Goal: Transaction & Acquisition: Purchase product/service

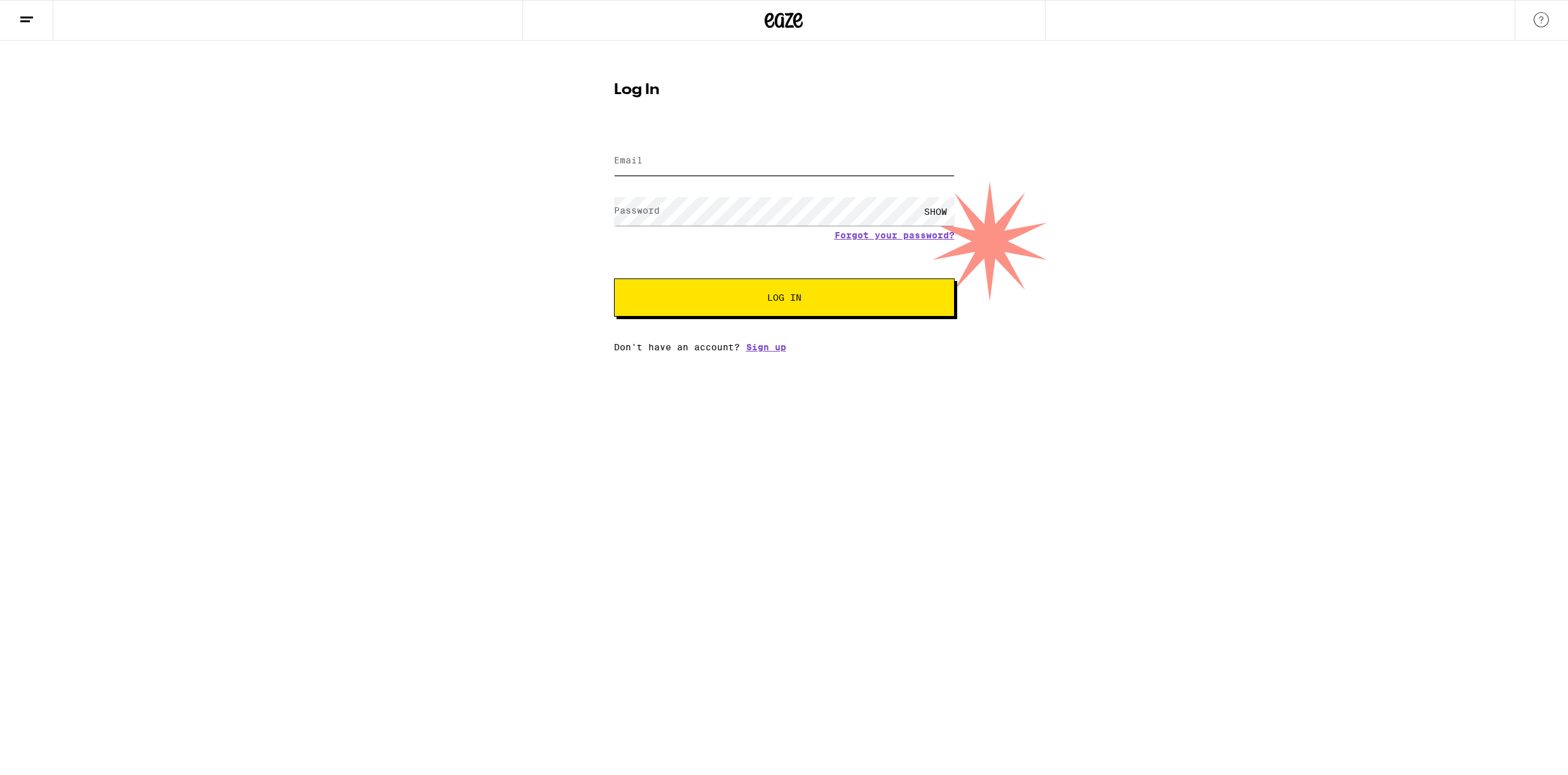
type input "[EMAIL_ADDRESS][DOMAIN_NAME]"
click at [796, 300] on span "Log In" at bounding box center [784, 297] width 34 height 9
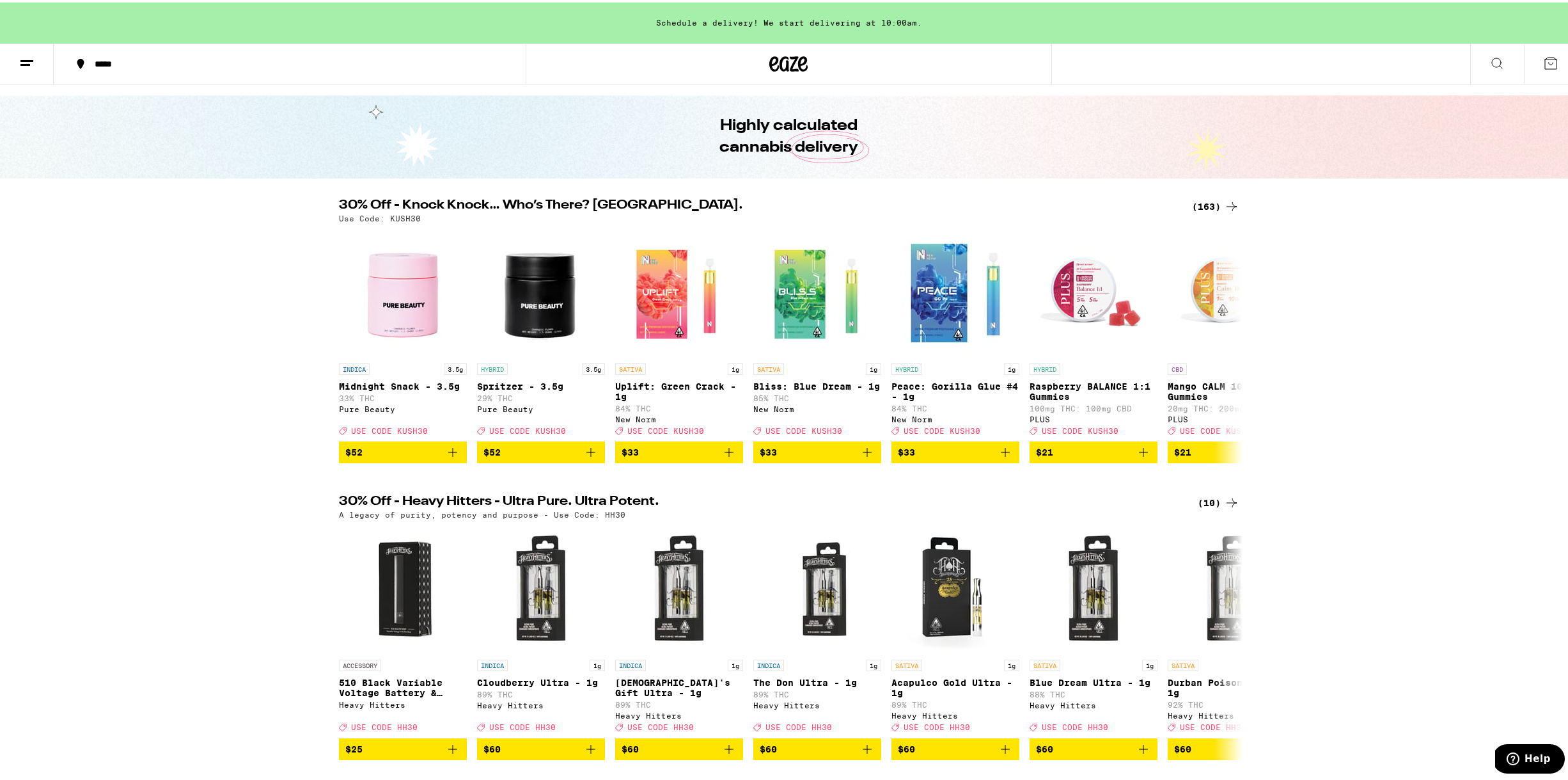
scroll to position [668, 0]
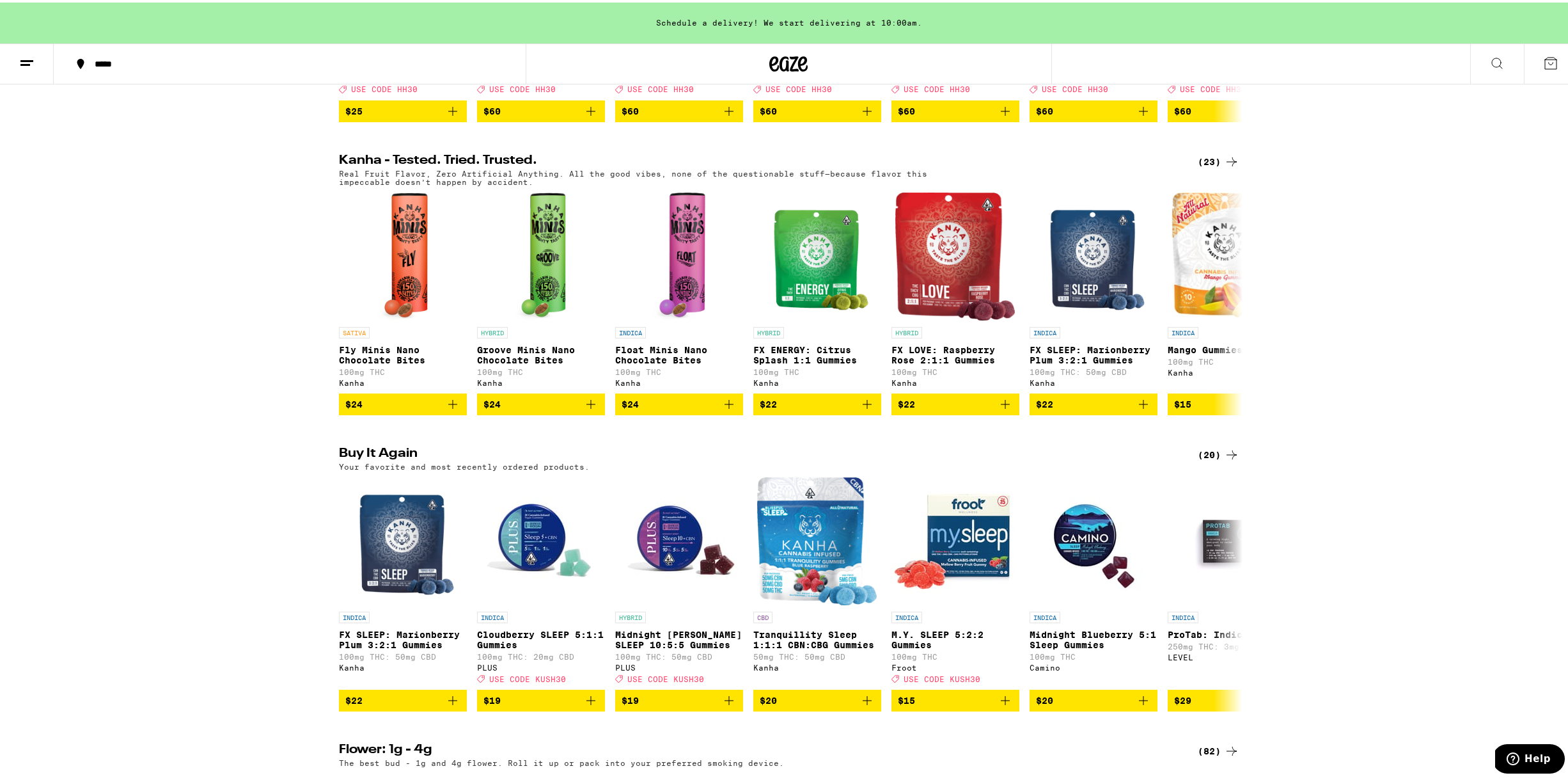
click at [1224, 460] on icon at bounding box center [1232, 452] width 16 height 16
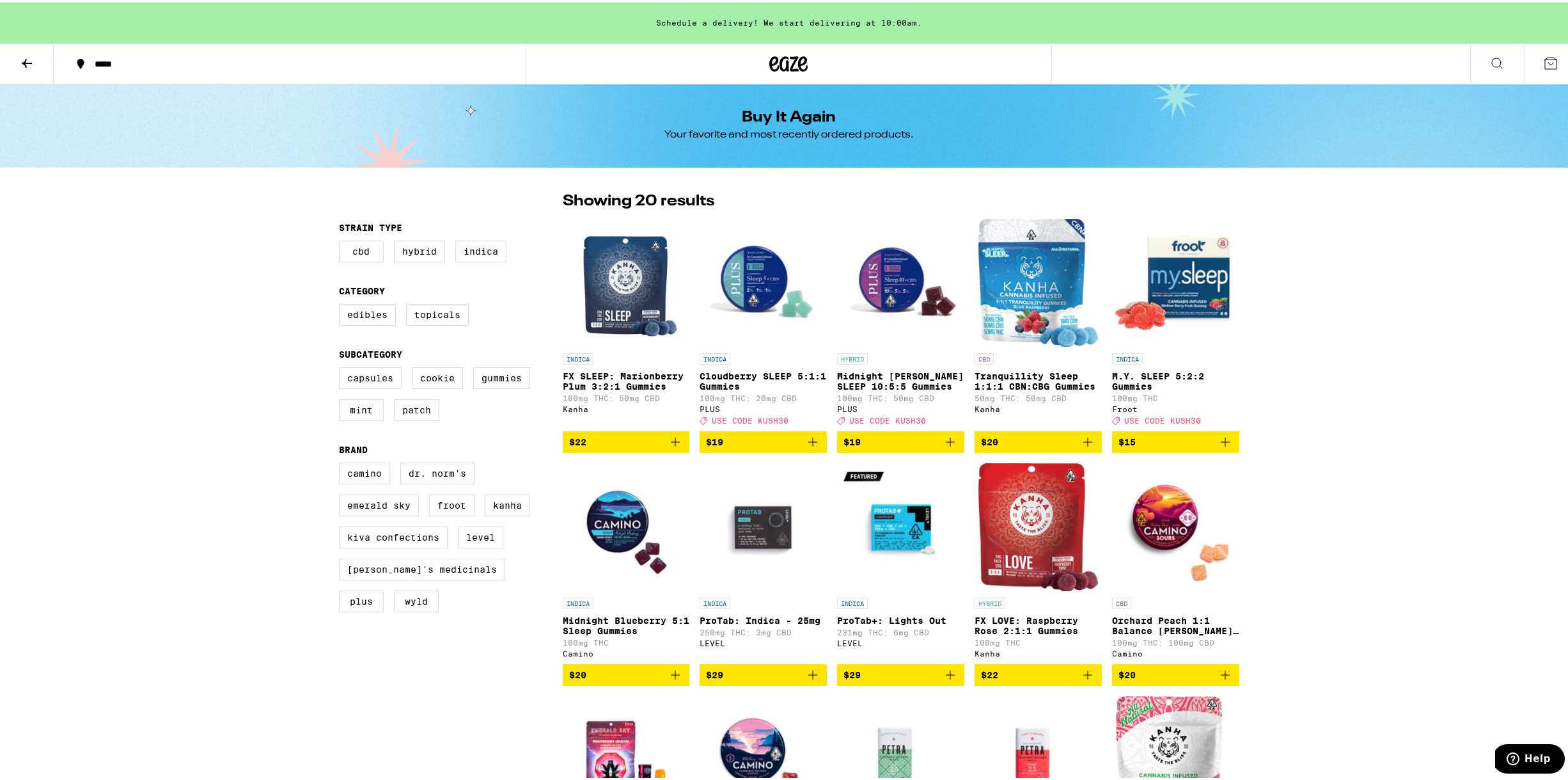
click at [1221, 444] on icon "Add to bag" at bounding box center [1225, 439] width 9 height 9
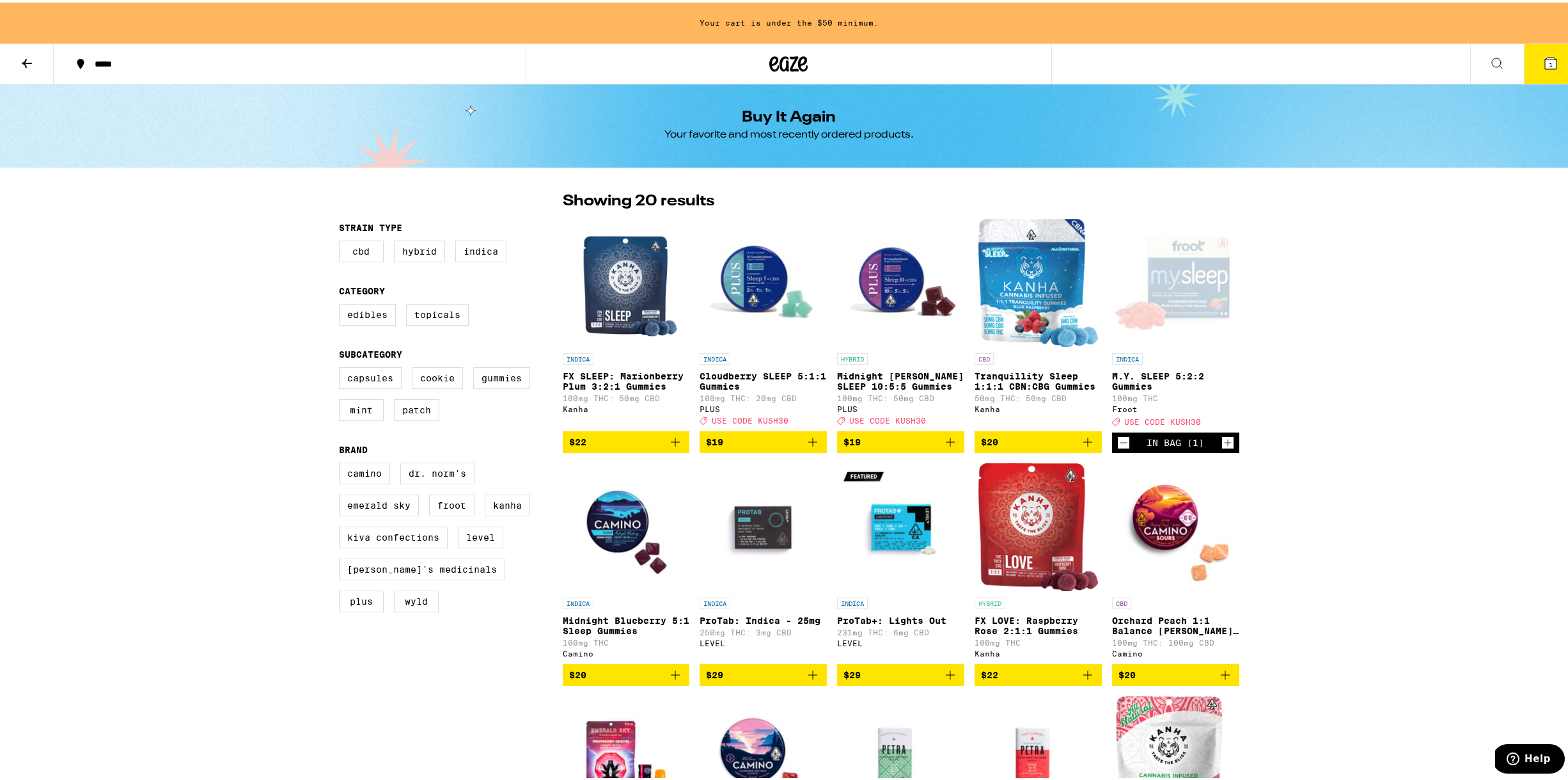
click at [1222, 448] on icon "Increment" at bounding box center [1228, 441] width 12 height 16
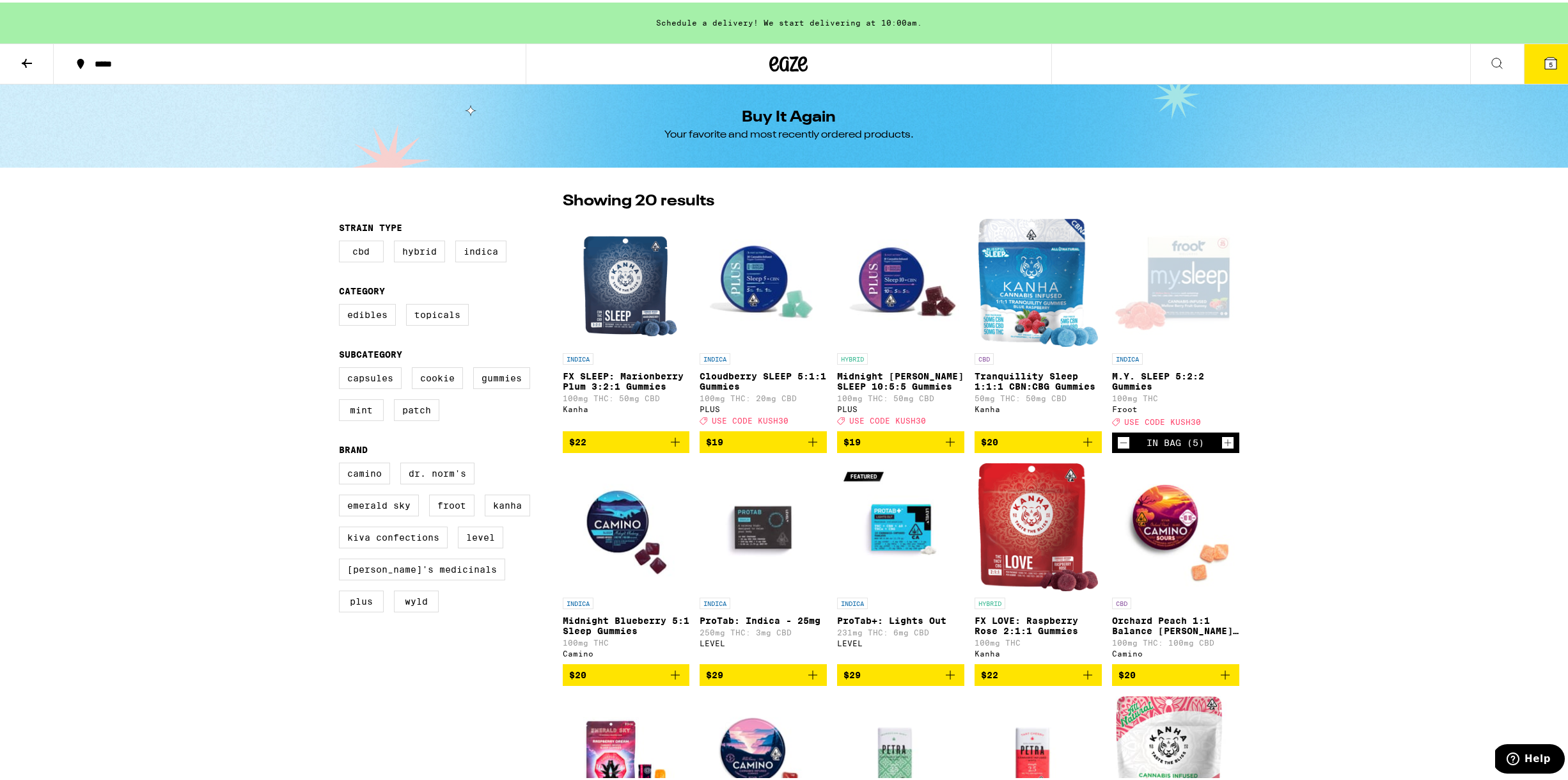
click at [1121, 447] on icon "Decrement" at bounding box center [1124, 441] width 12 height 16
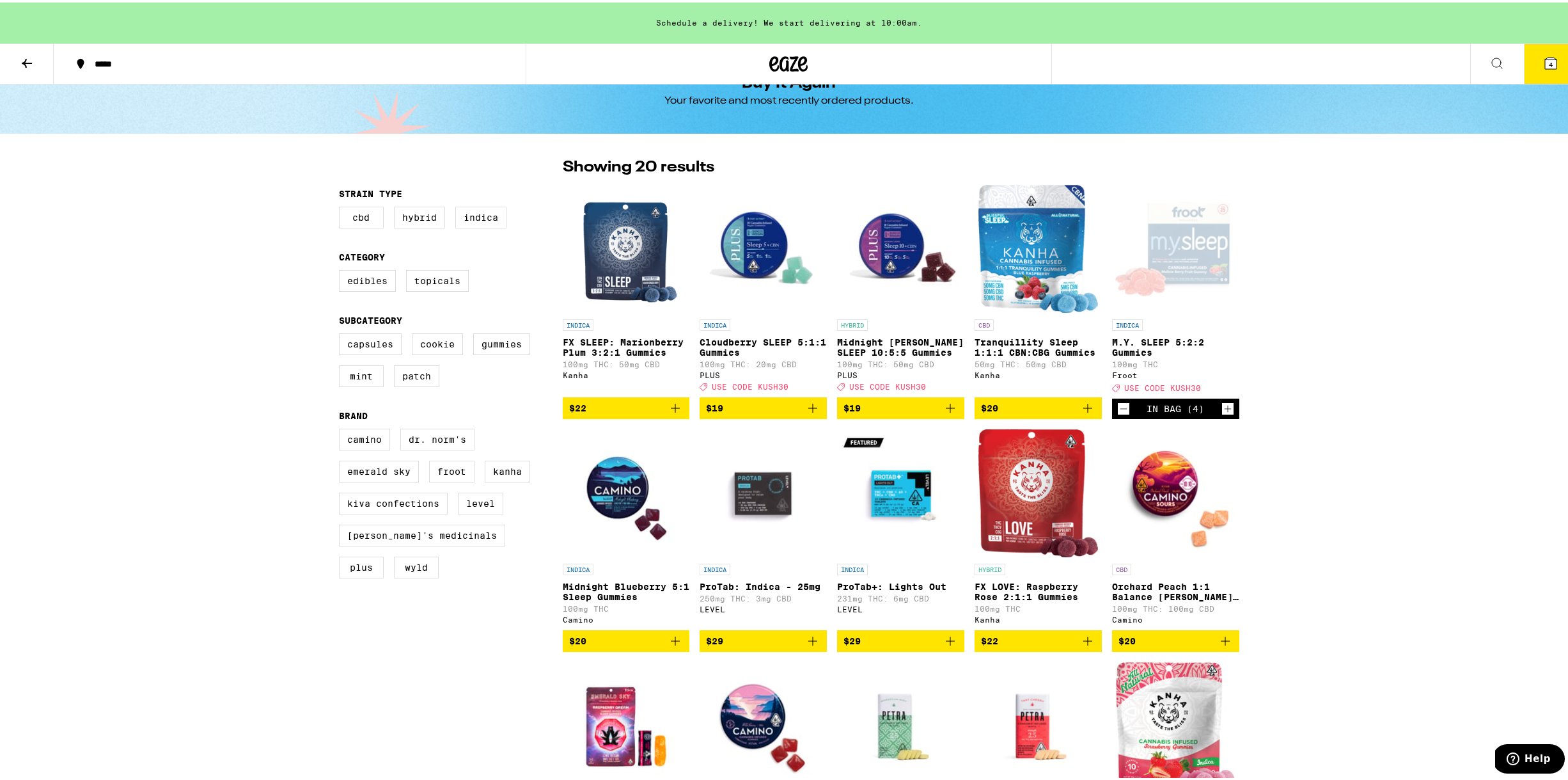
scroll to position [155, 0]
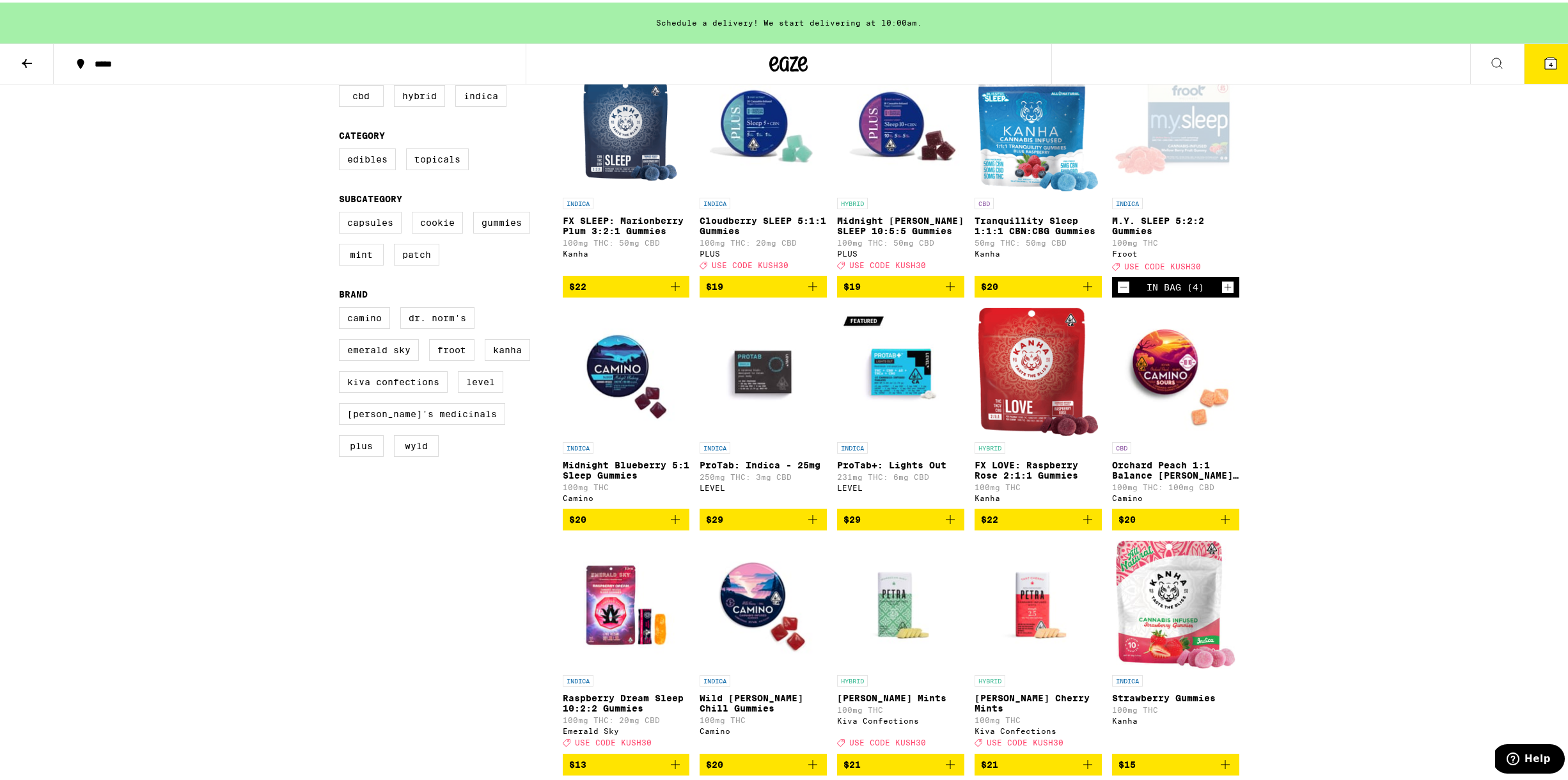
click at [668, 524] on icon "Add to bag" at bounding box center [675, 517] width 16 height 16
click at [664, 528] on div "In Bag (1)" at bounding box center [626, 517] width 127 height 20
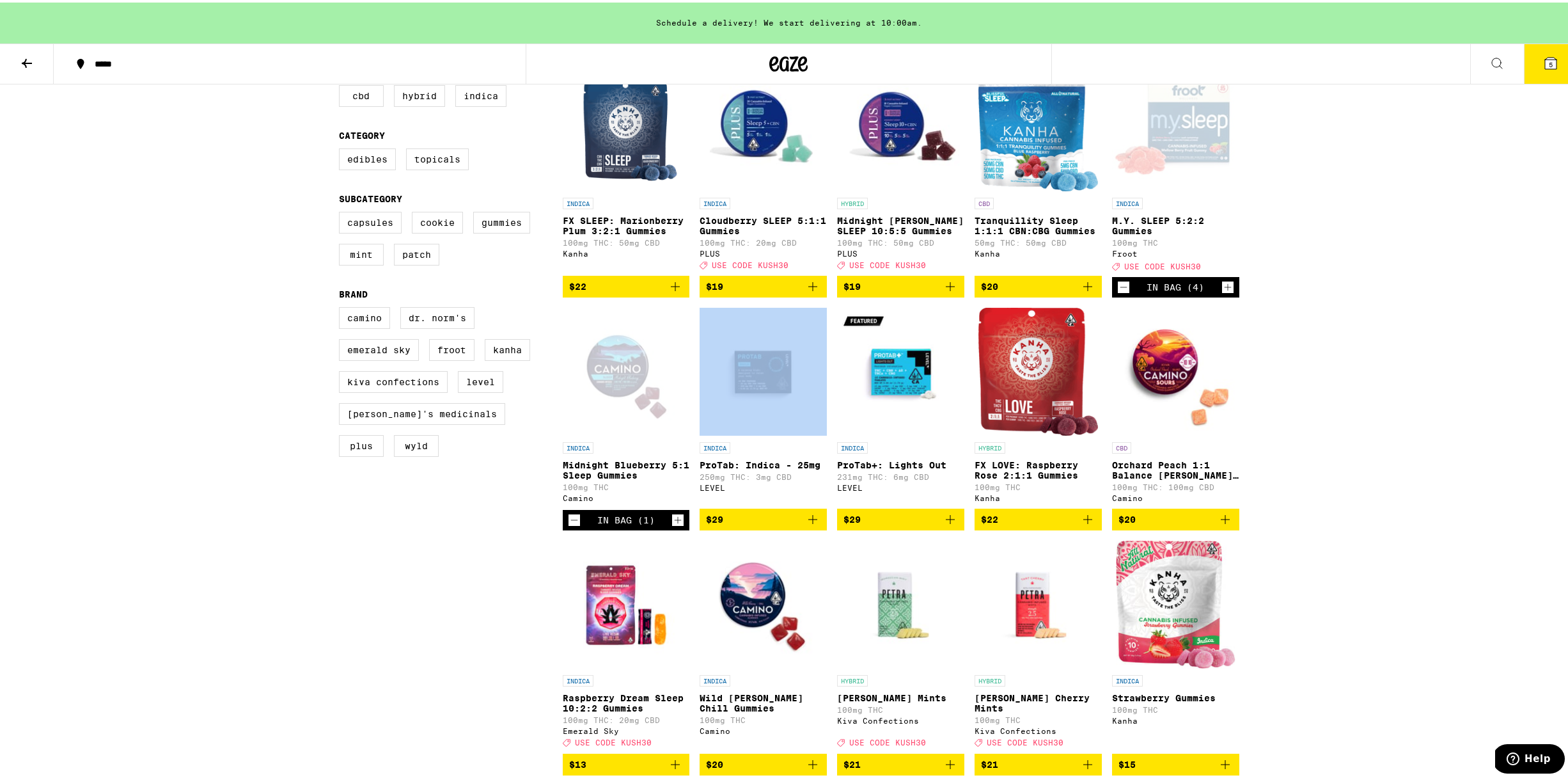
click at [664, 528] on div "In Bag (1)" at bounding box center [626, 517] width 127 height 20
click at [672, 525] on icon "Increment" at bounding box center [678, 518] width 12 height 16
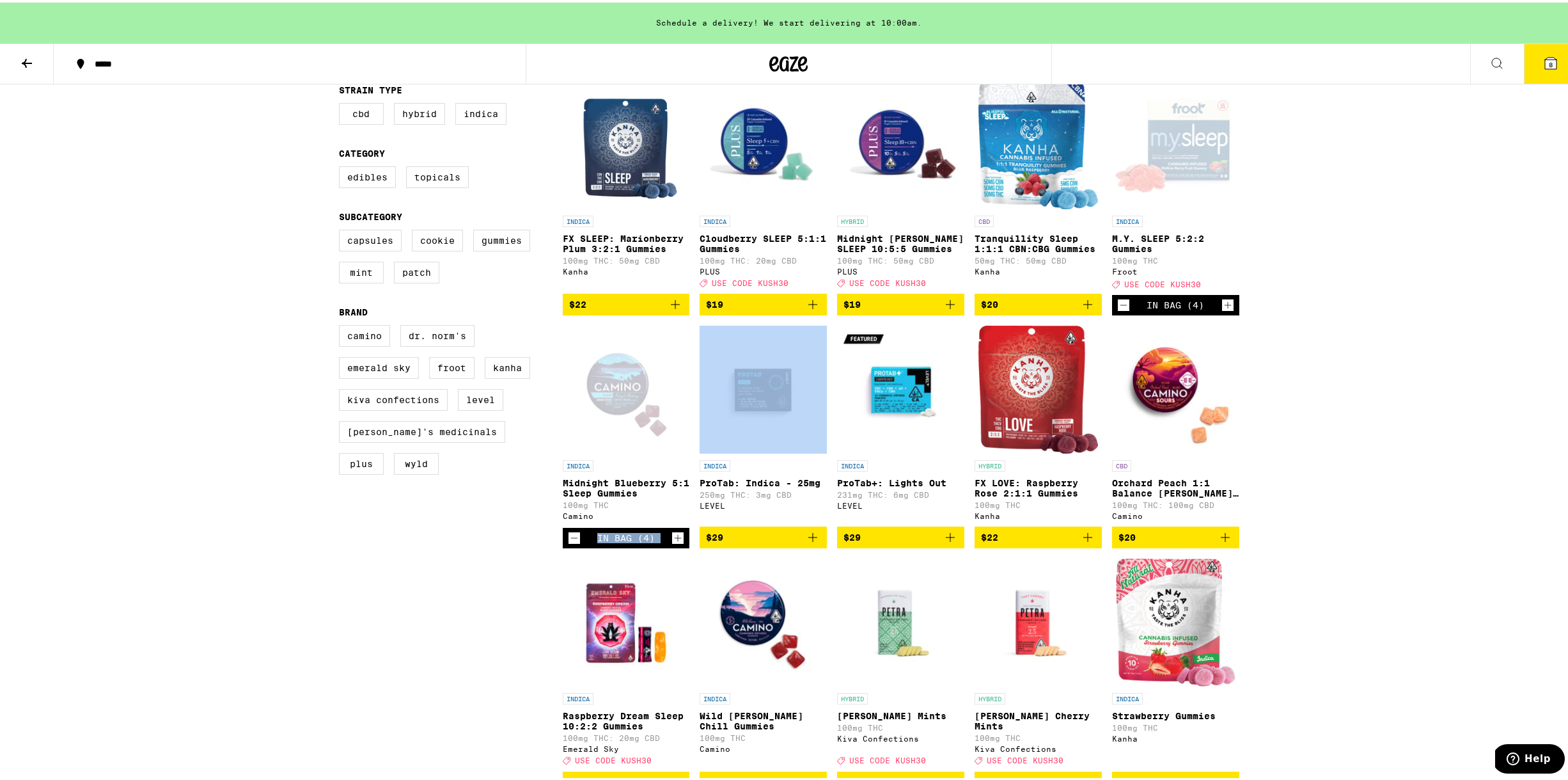
scroll to position [0, 0]
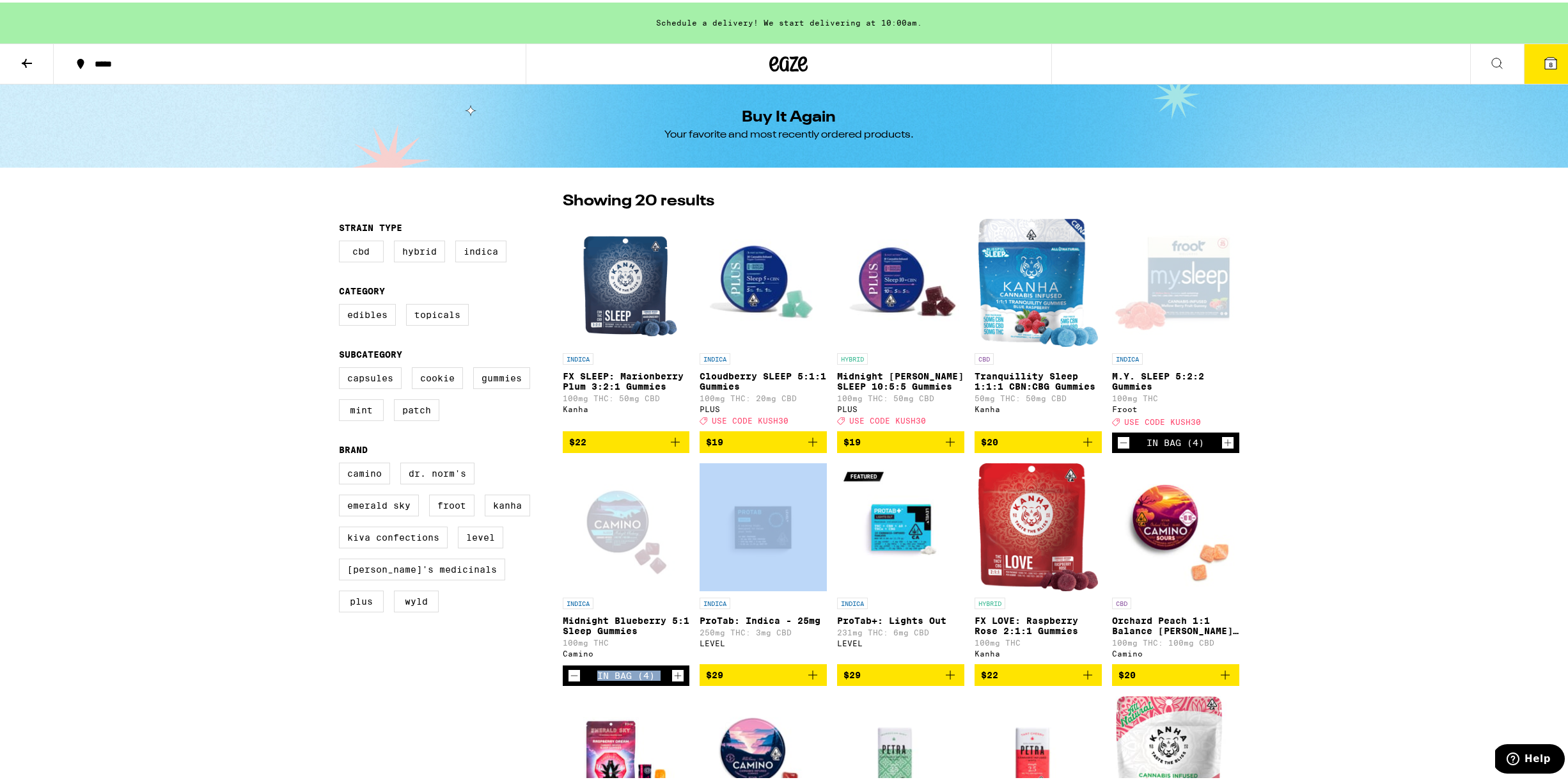
click at [946, 447] on icon "Add to bag" at bounding box center [951, 440] width 16 height 16
click at [947, 447] on icon "Increment" at bounding box center [953, 441] width 12 height 16
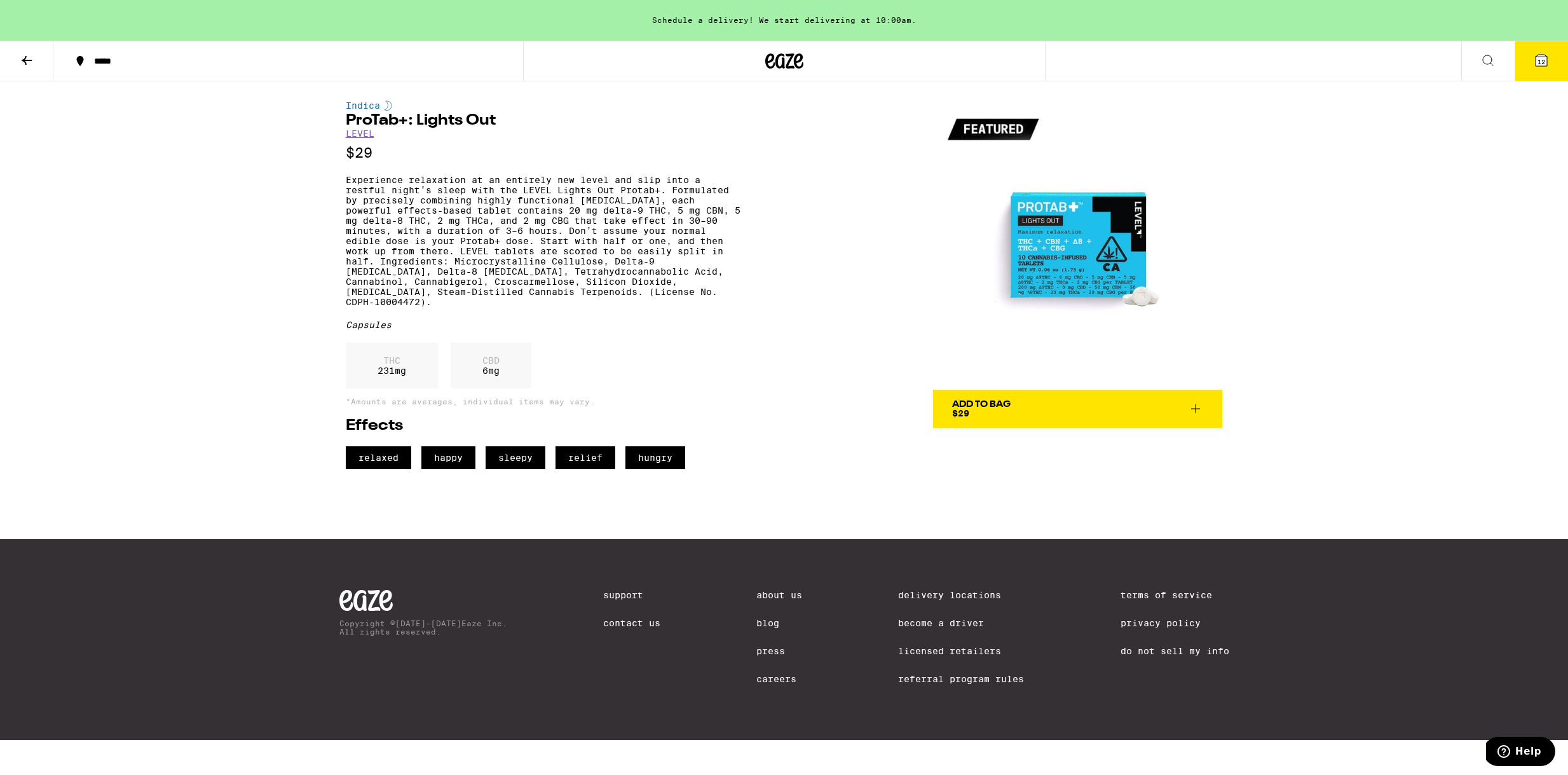
click at [1199, 406] on icon at bounding box center [1196, 409] width 16 height 16
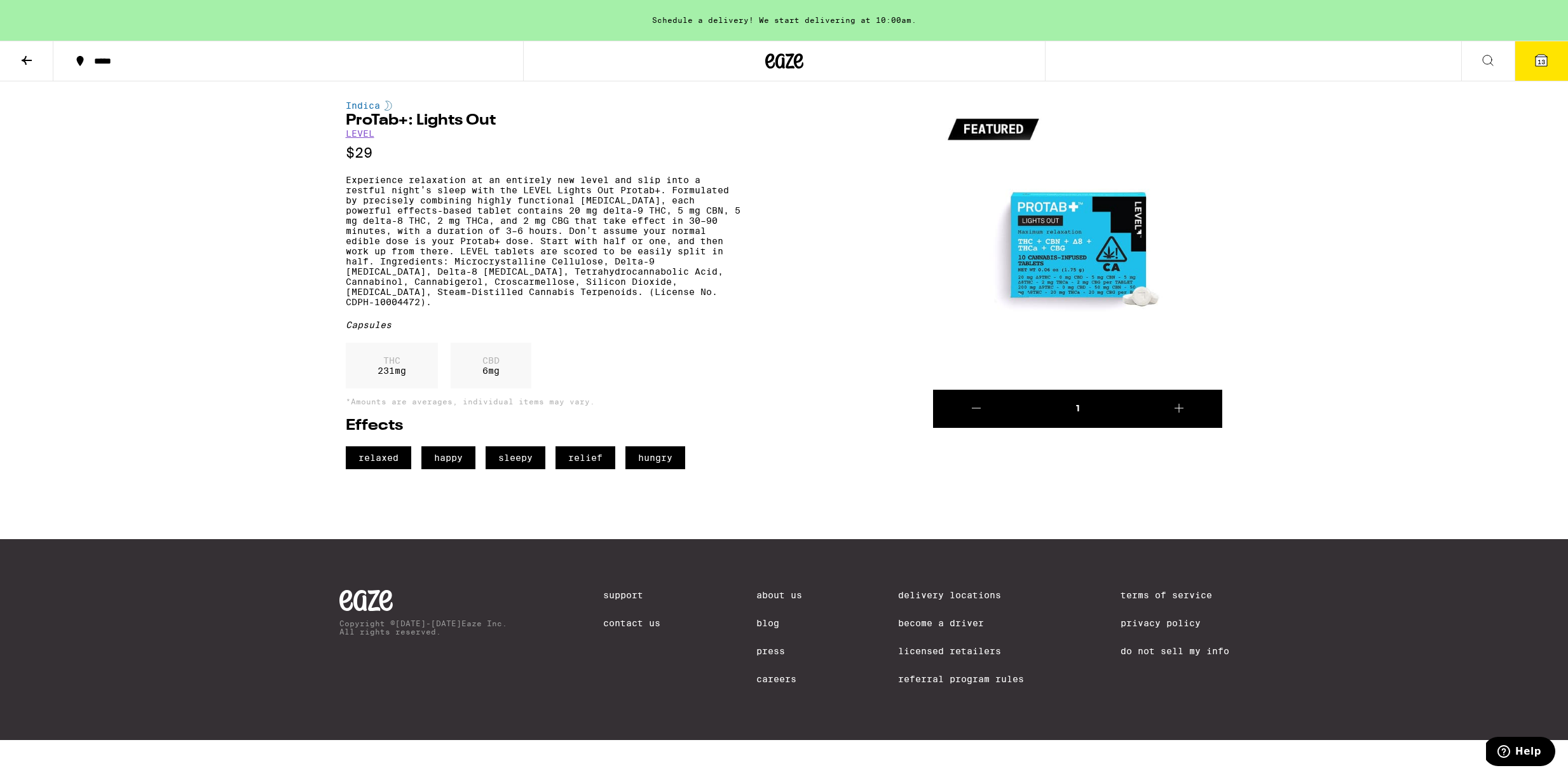
click at [1181, 409] on icon at bounding box center [1179, 408] width 16 height 16
click at [31, 55] on icon at bounding box center [26, 61] width 16 height 16
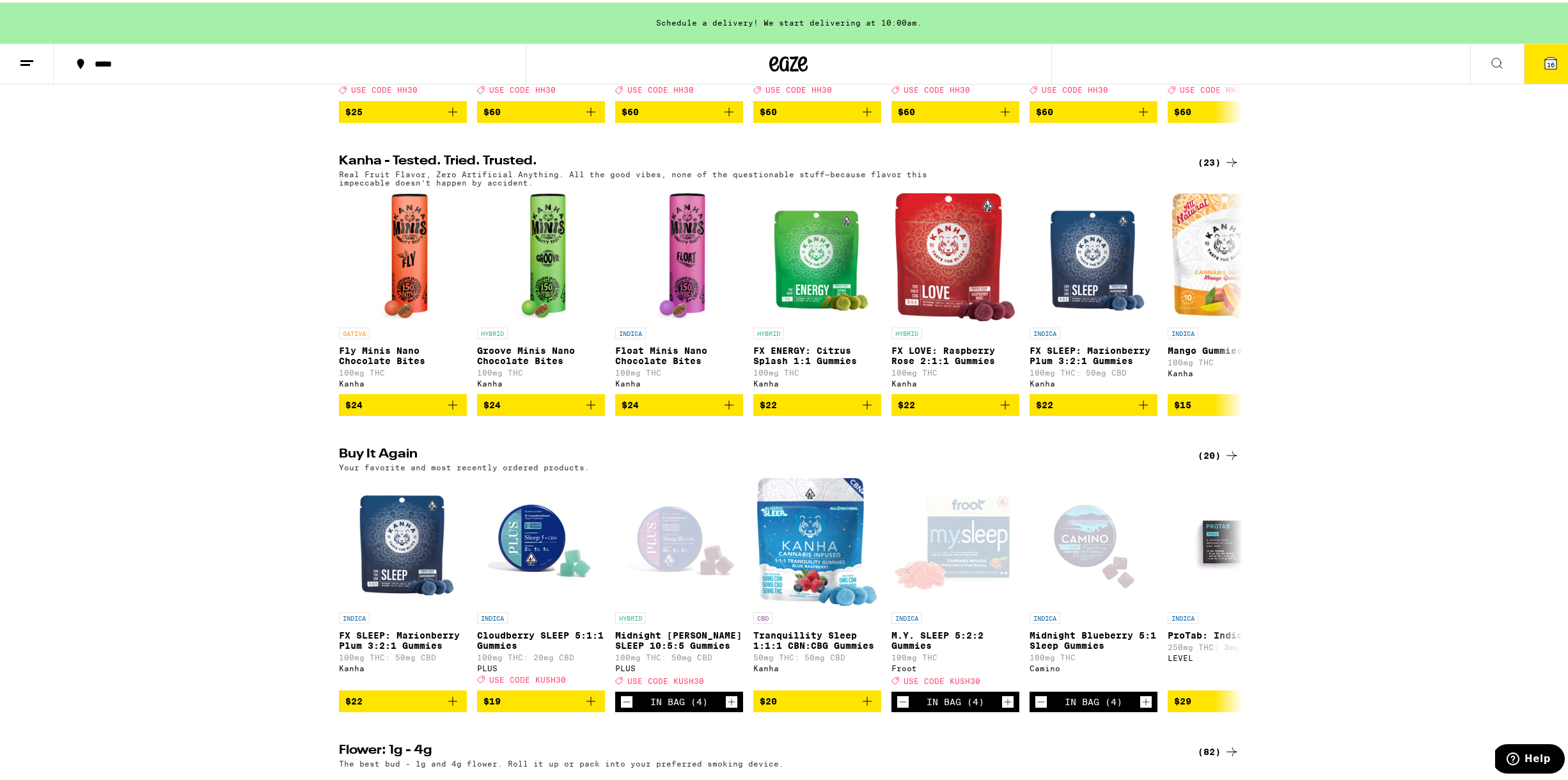
scroll to position [698, 0]
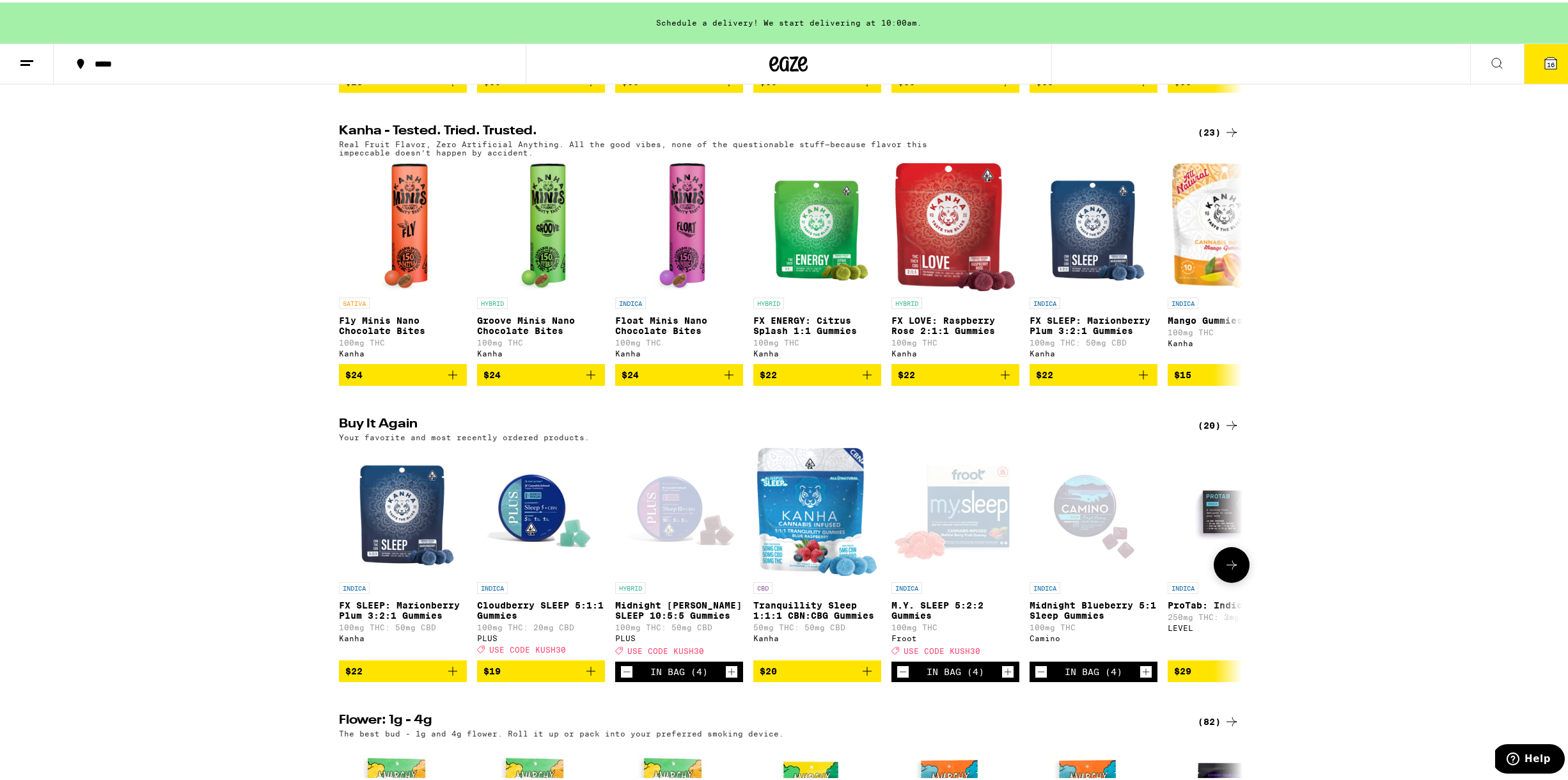
click at [583, 677] on icon "Add to bag" at bounding box center [591, 669] width 16 height 16
click at [588, 677] on icon "Increment" at bounding box center [593, 669] width 12 height 16
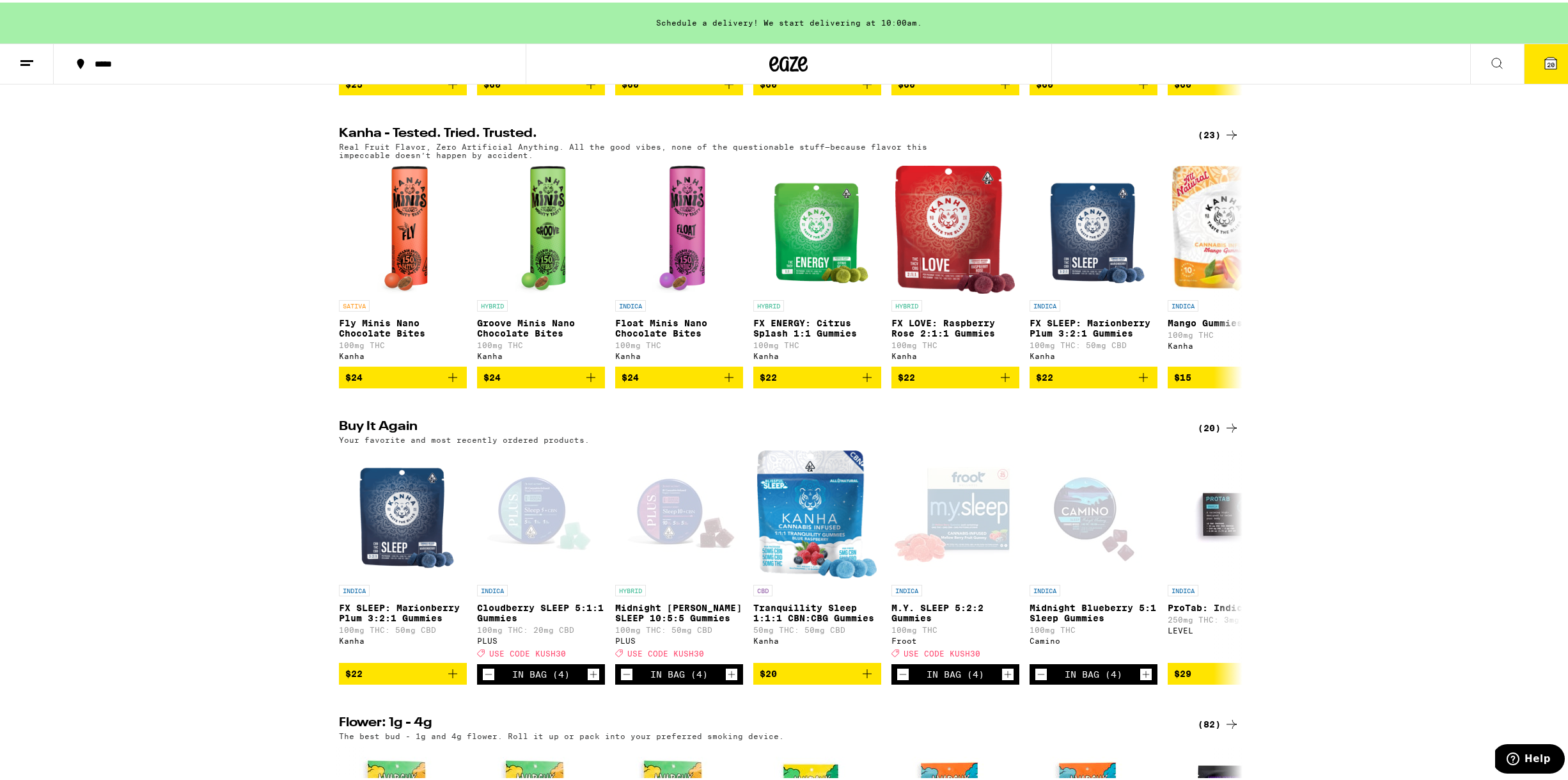
scroll to position [0, 0]
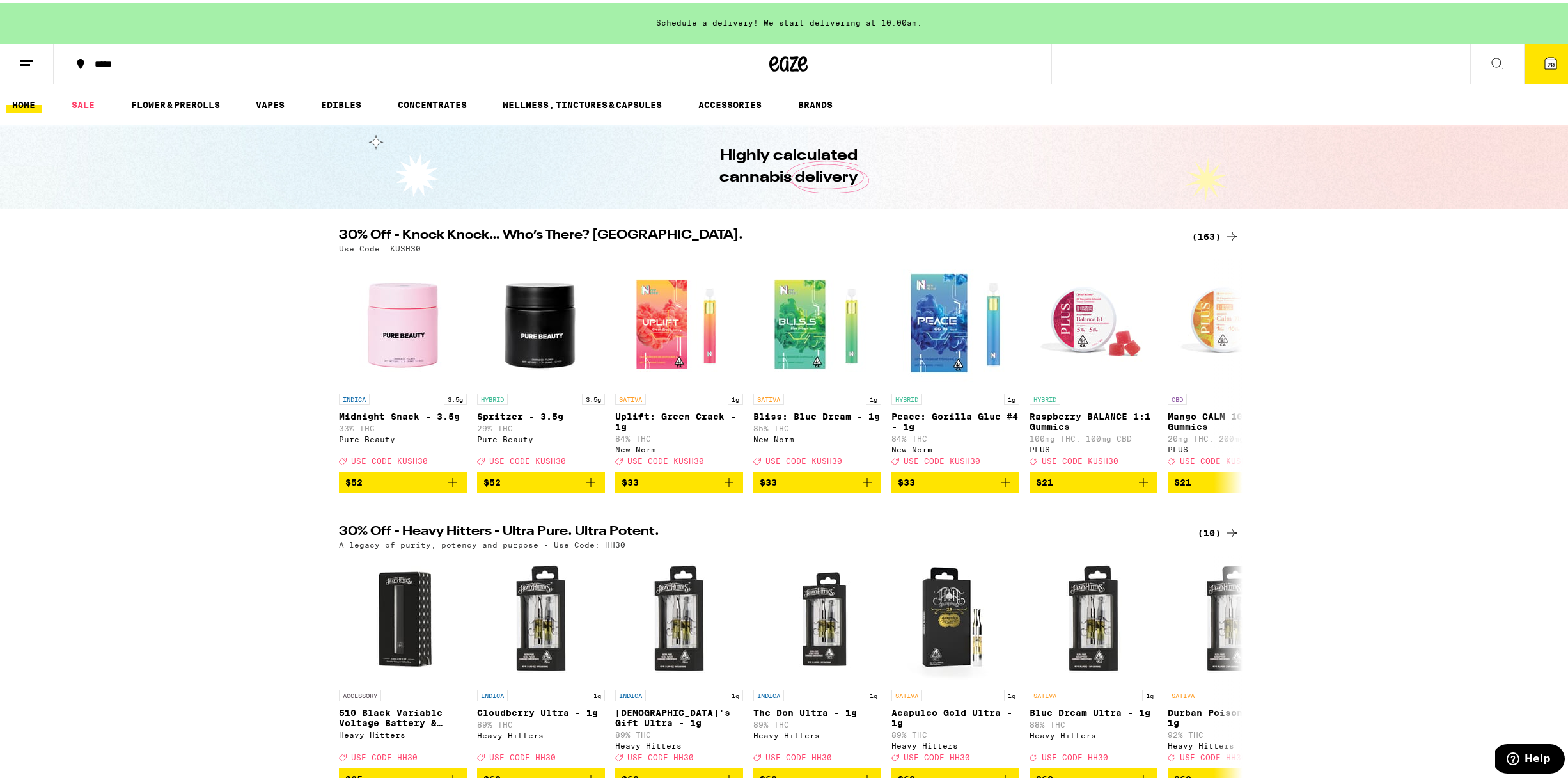
click at [1548, 60] on span "20" at bounding box center [1552, 62] width 8 height 8
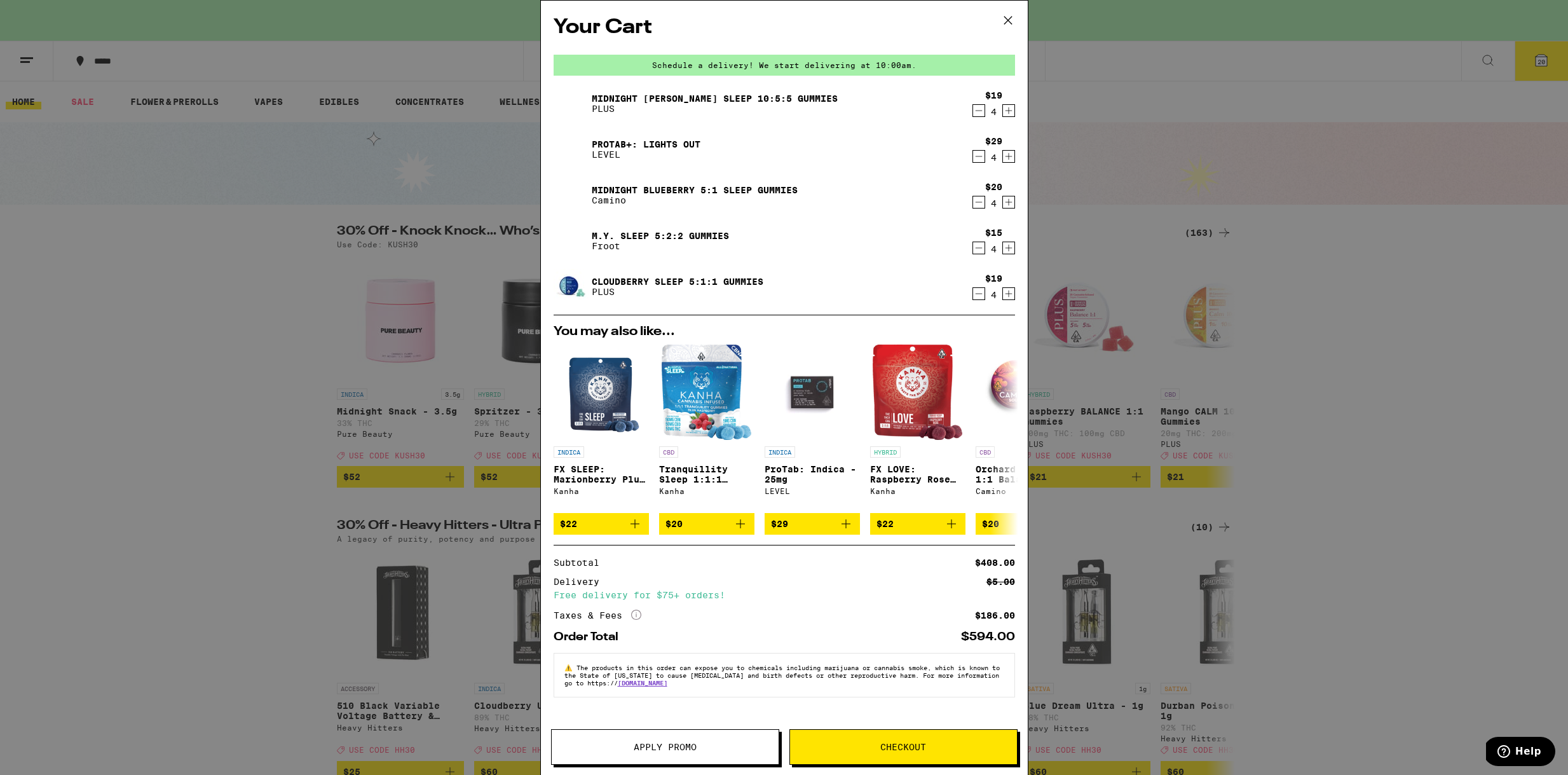
click at [877, 752] on button "Checkout" at bounding box center [903, 747] width 228 height 36
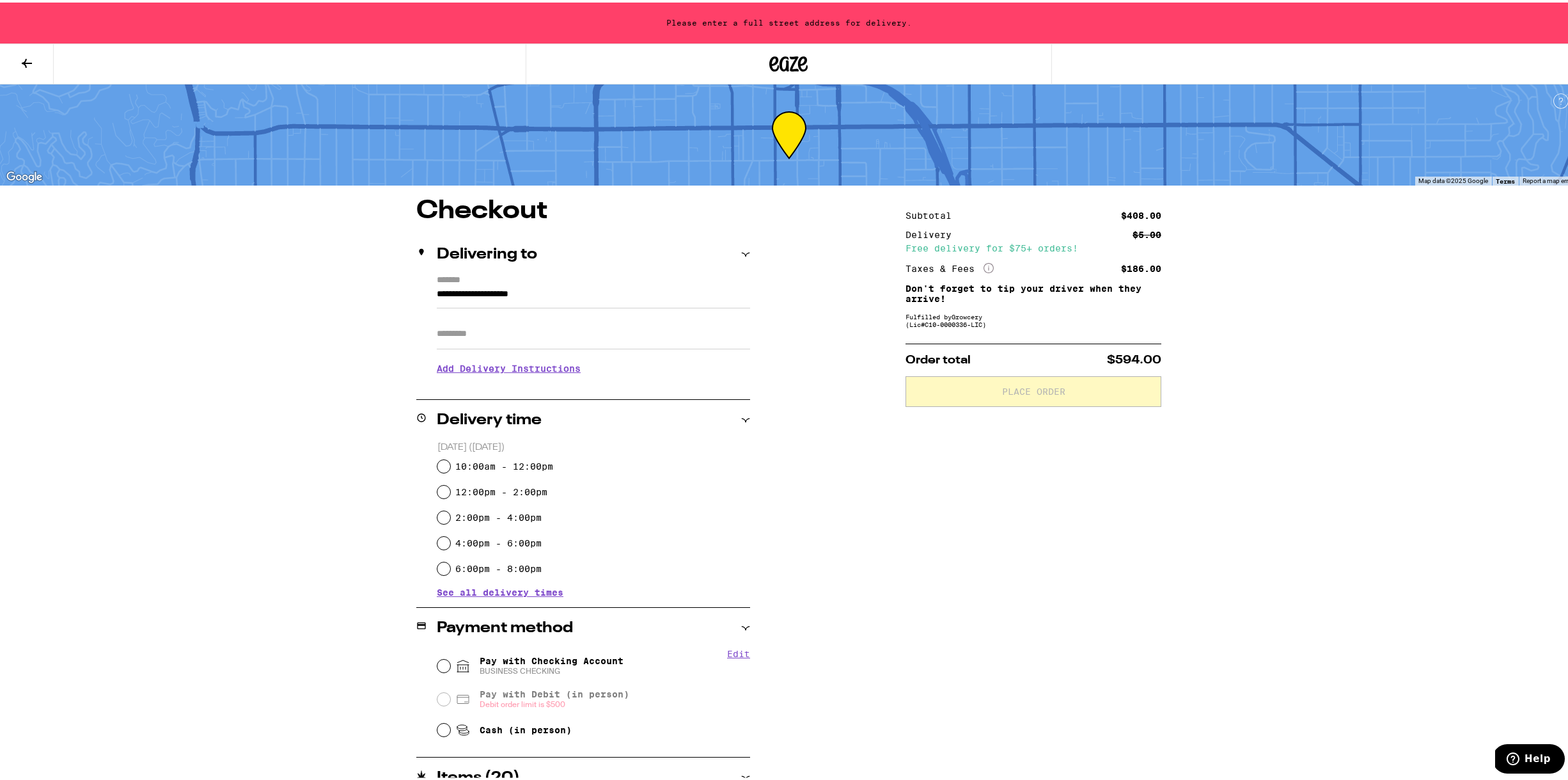
click at [565, 295] on input "**********" at bounding box center [594, 295] width 313 height 22
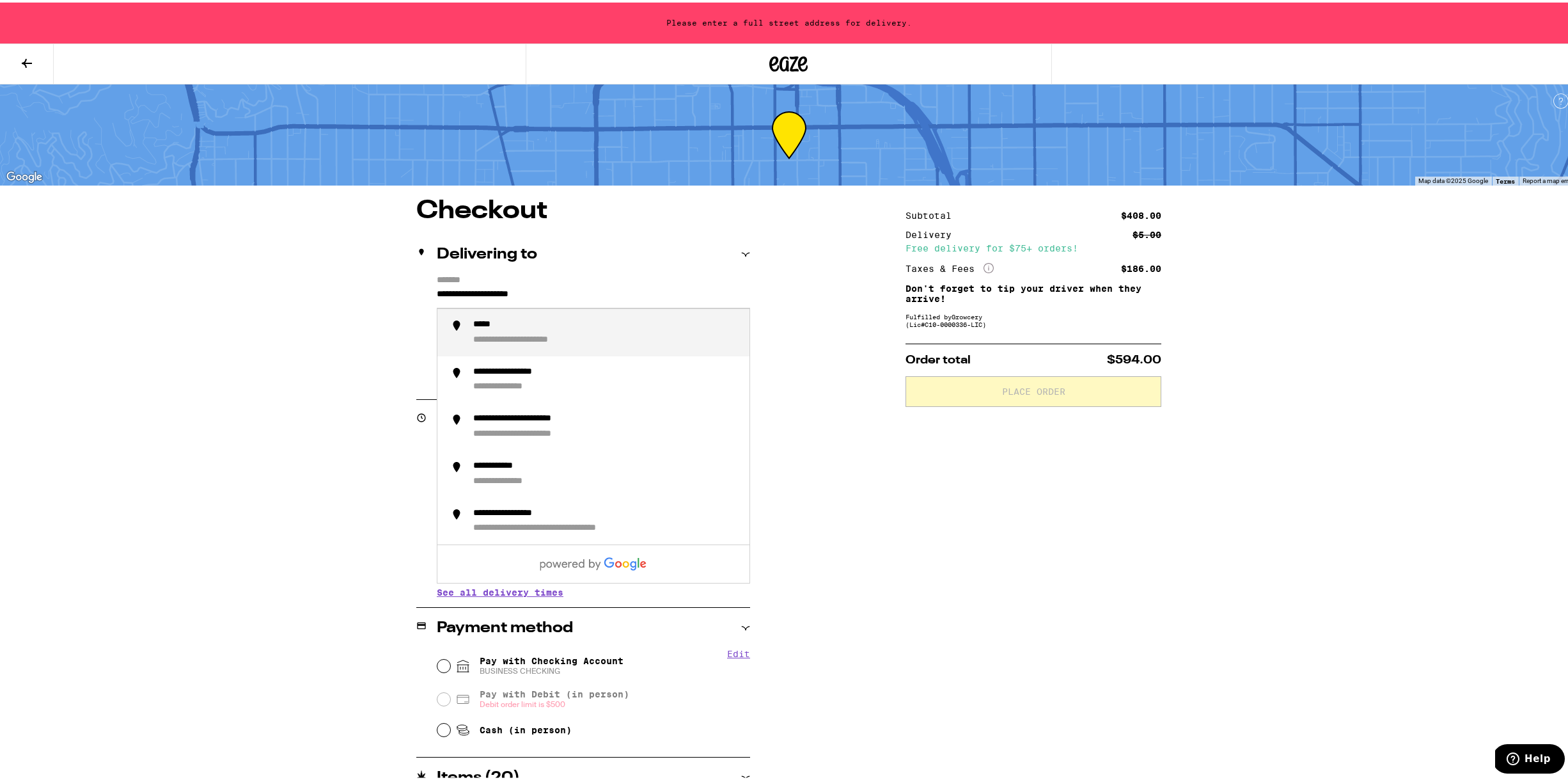
drag, startPoint x: 414, startPoint y: 267, endPoint x: 375, endPoint y: 266, distance: 39.0
click at [375, 266] on div "**********" at bounding box center [789, 611] width 921 height 831
click at [533, 326] on div "**********" at bounding box center [523, 322] width 99 height 12
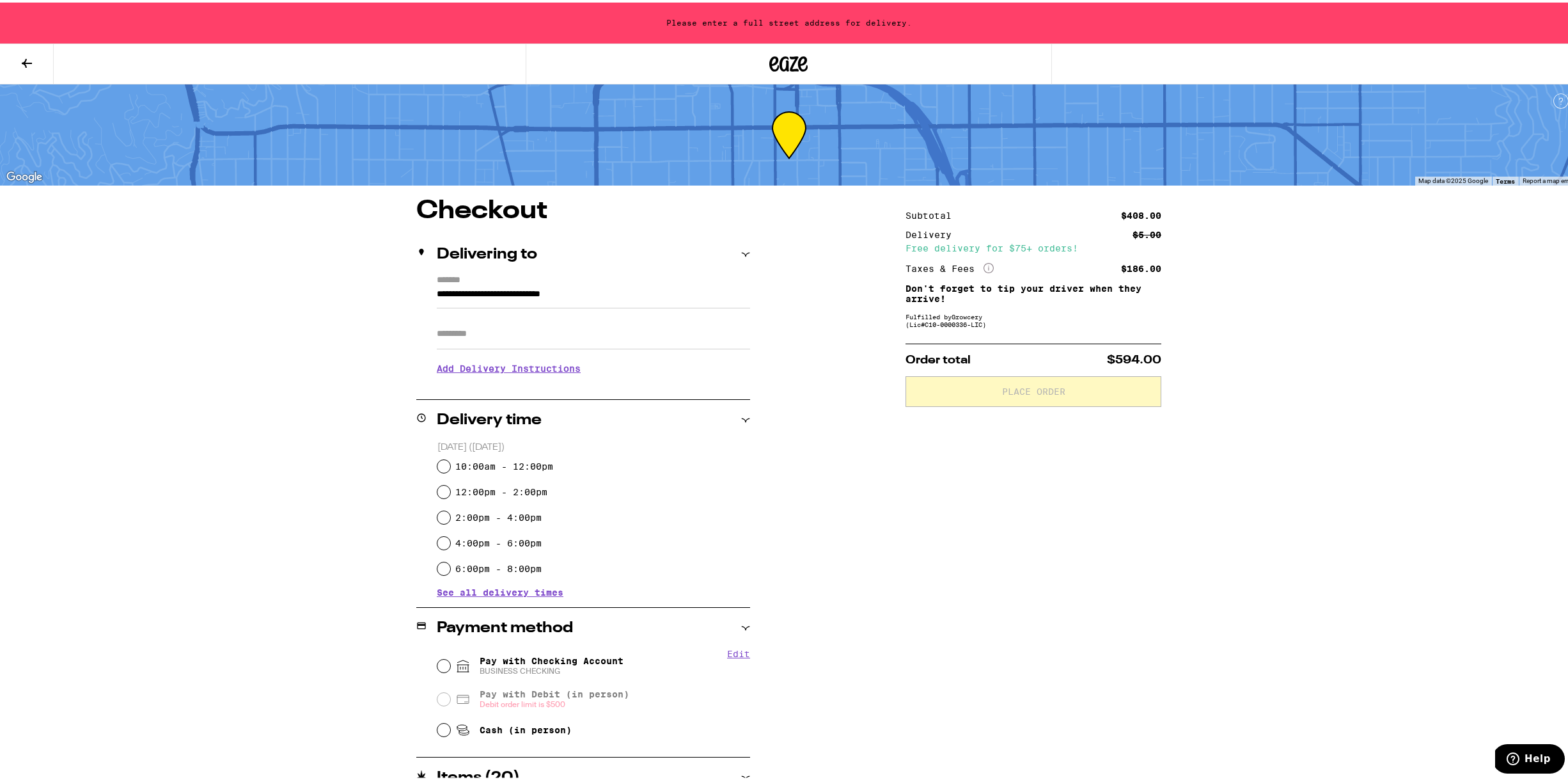
type input "**********"
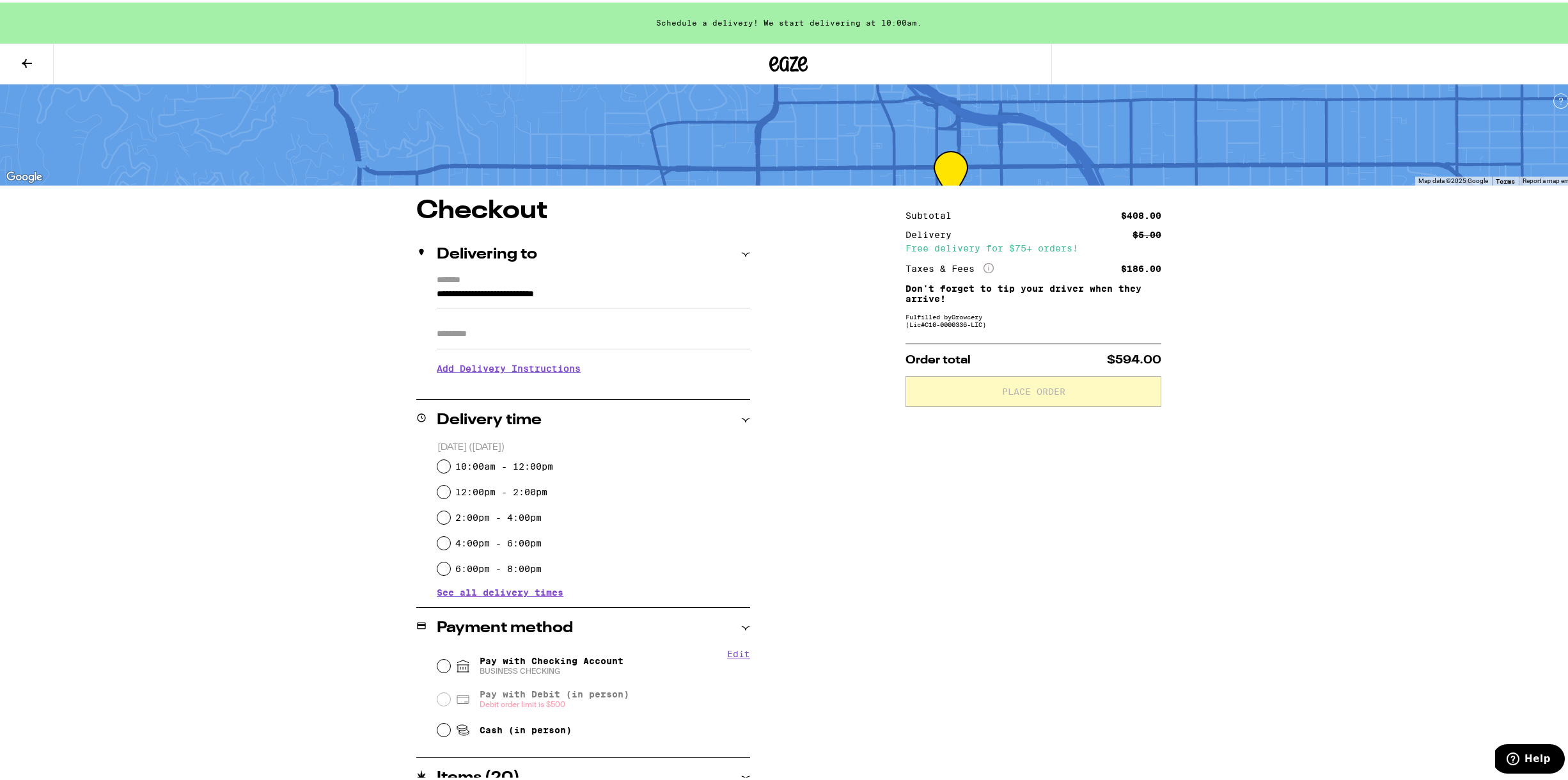
click at [525, 332] on input "Apt/Suite" at bounding box center [594, 331] width 313 height 31
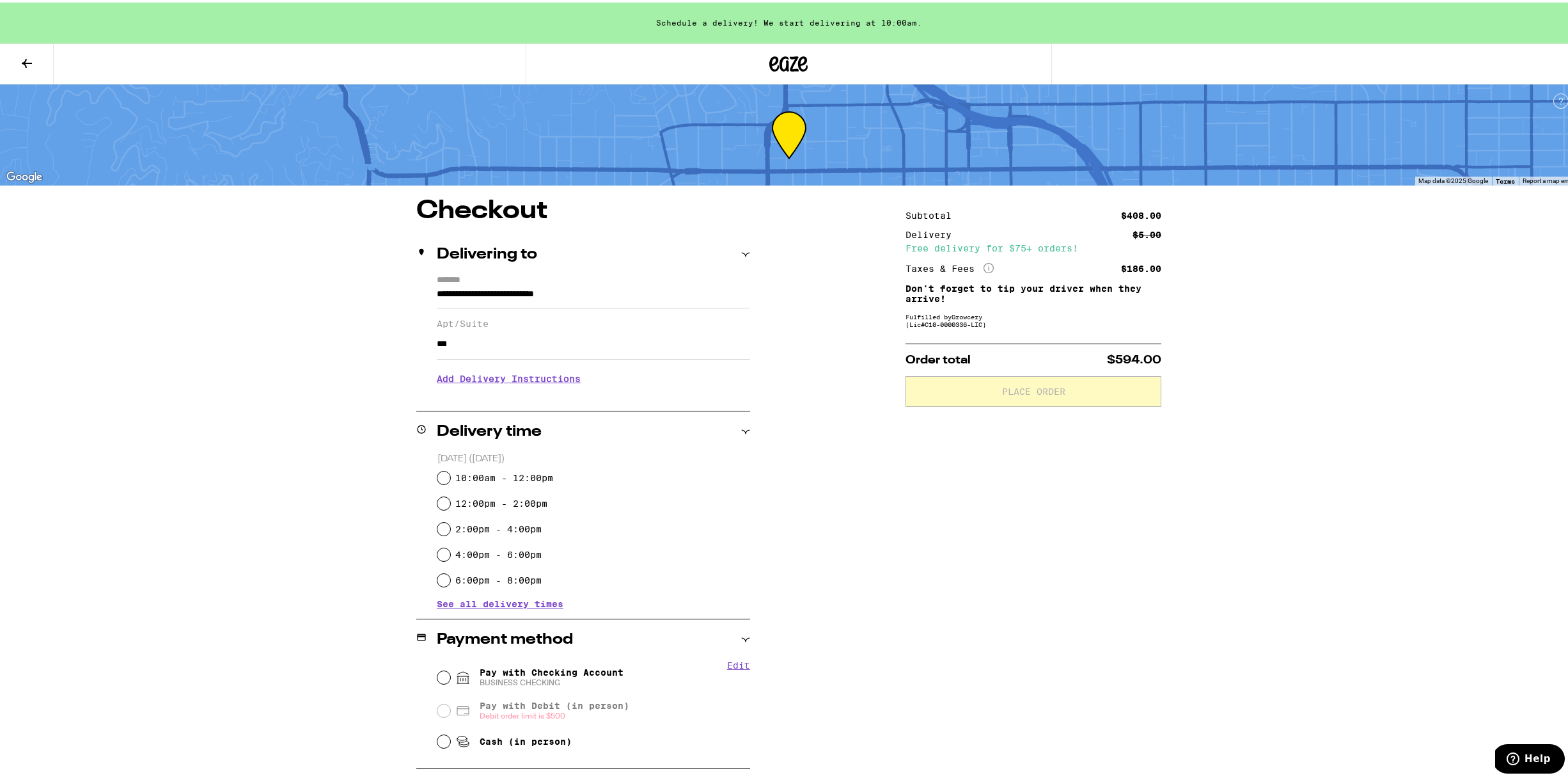
type input "***"
click at [437, 471] on div "10:00am - 12:00pm" at bounding box center [593, 475] width 313 height 26
click at [437, 476] on input "10:00am - 12:00pm" at bounding box center [444, 475] width 13 height 13
radio input "true"
click at [437, 678] on input "Pay with Checking Account BUSINESS CHECKING" at bounding box center [444, 675] width 13 height 13
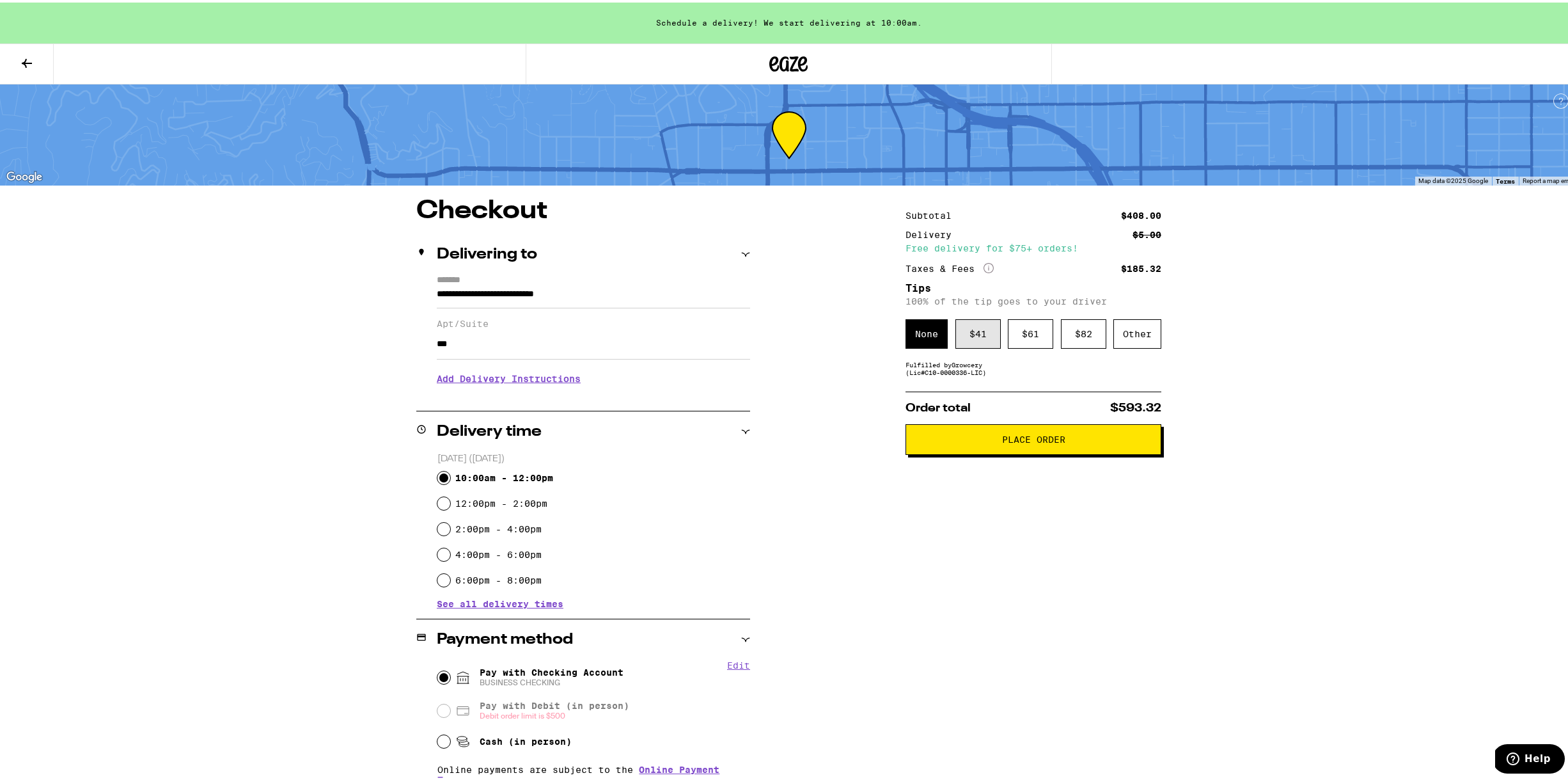
click at [968, 336] on div "$ 41" at bounding box center [978, 332] width 45 height 30
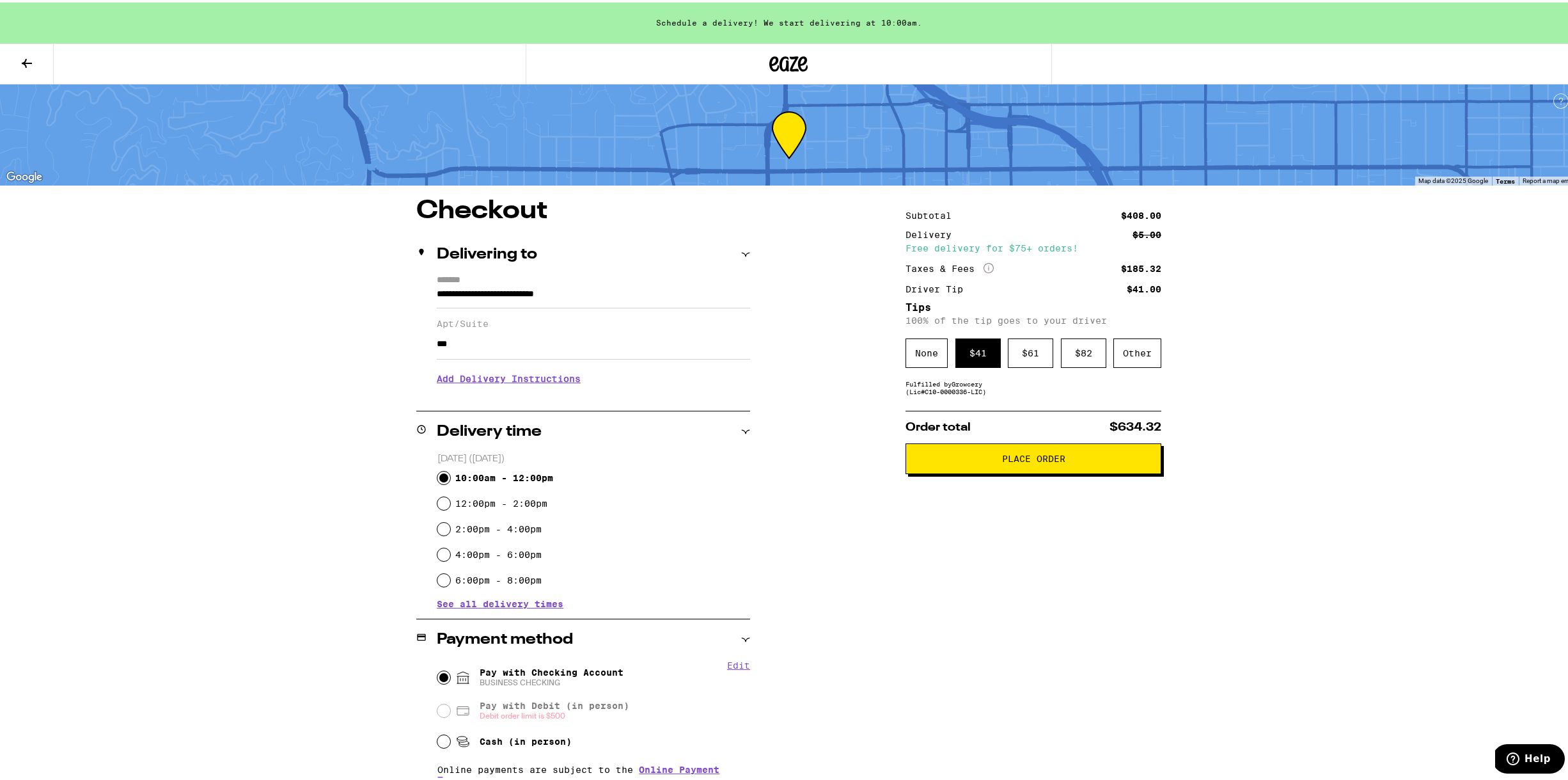
click at [1027, 461] on span "Place Order" at bounding box center [1034, 455] width 63 height 9
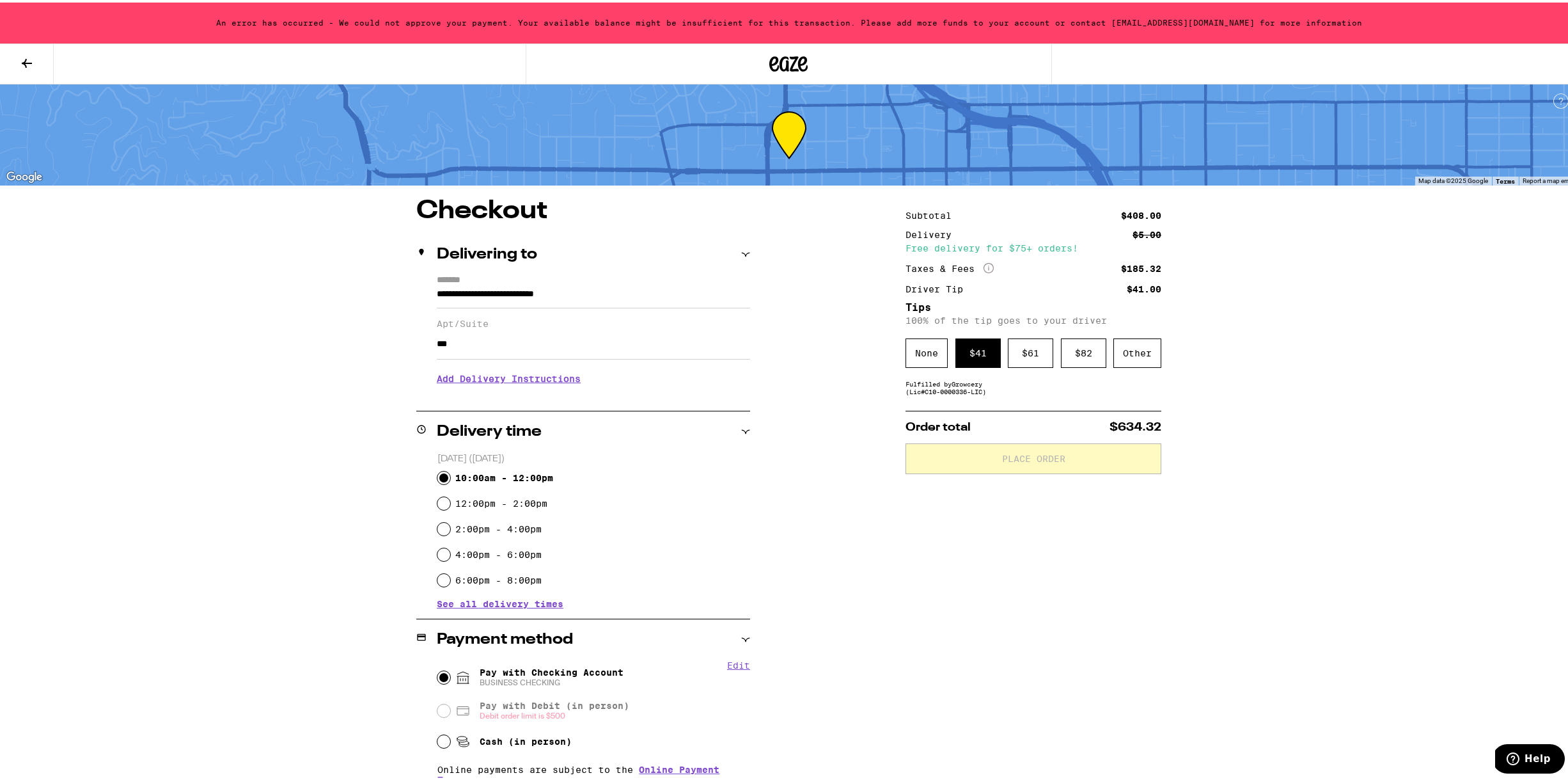
scroll to position [159, 0]
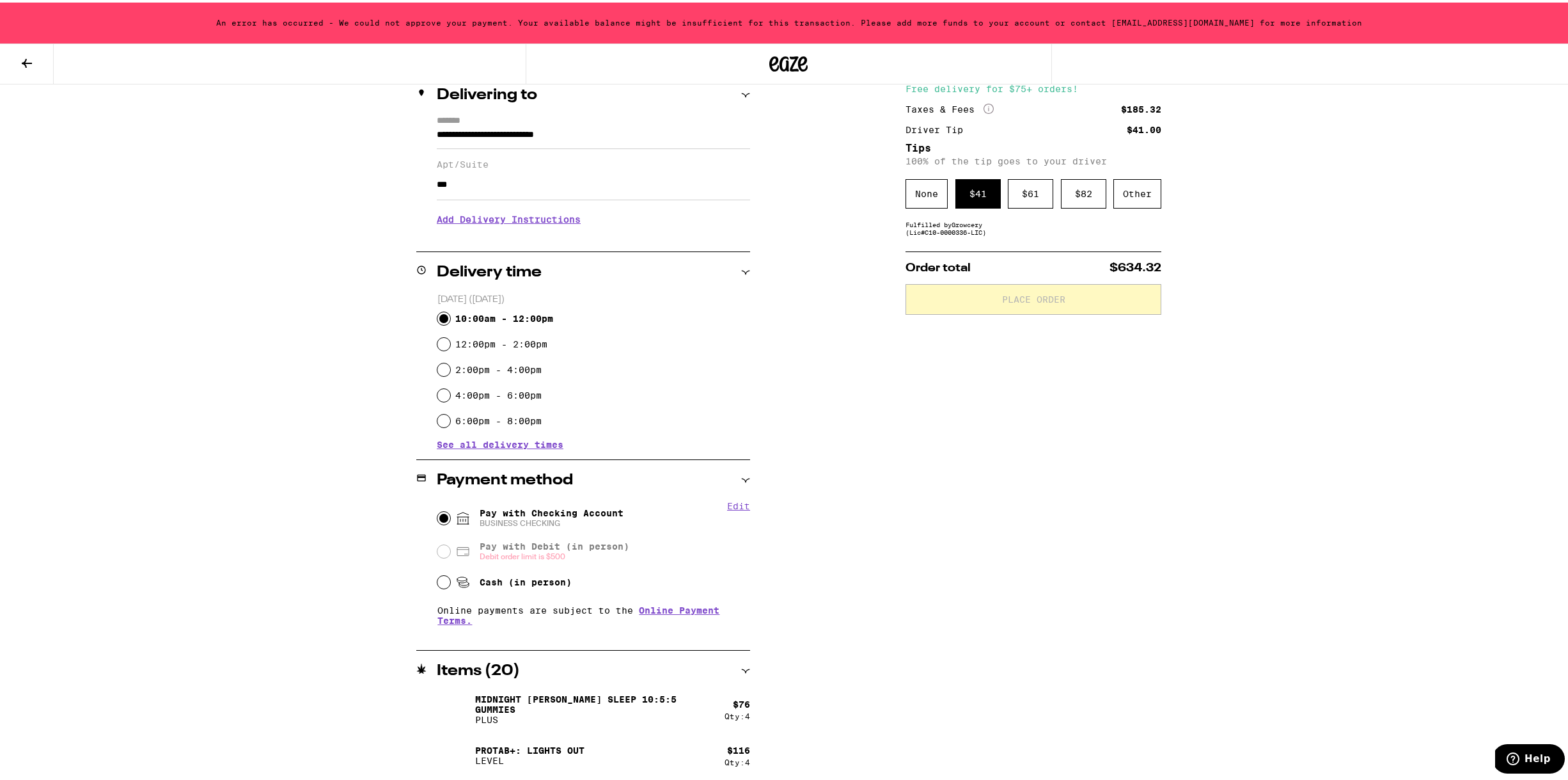
click at [741, 502] on button "Edit" at bounding box center [738, 503] width 23 height 10
click at [581, 522] on button "Remove Account" at bounding box center [602, 521] width 71 height 9
radio input "false"
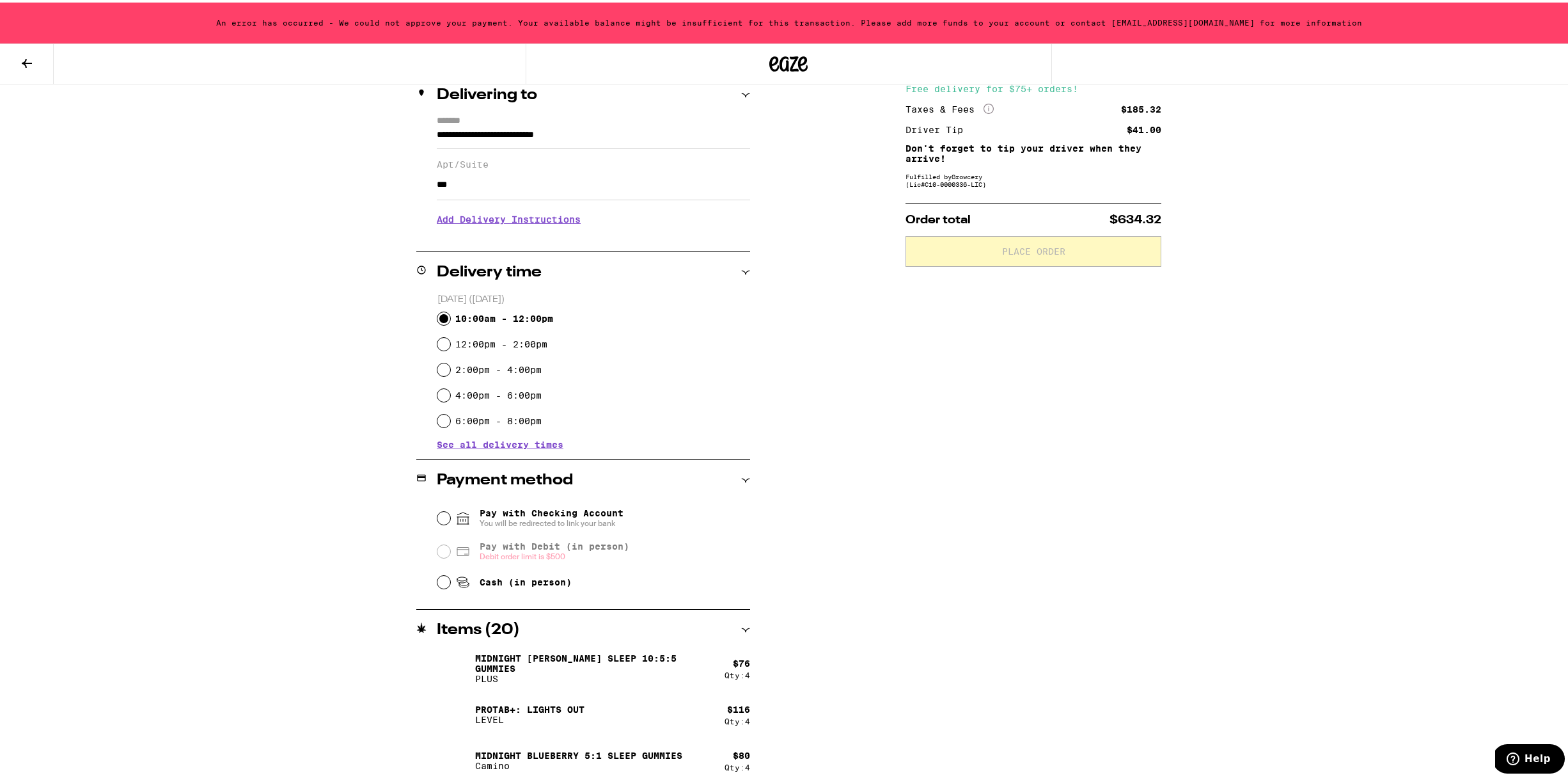
click at [440, 513] on input "Pay with Checking Account You will be redirected to link your bank" at bounding box center [444, 516] width 13 height 13
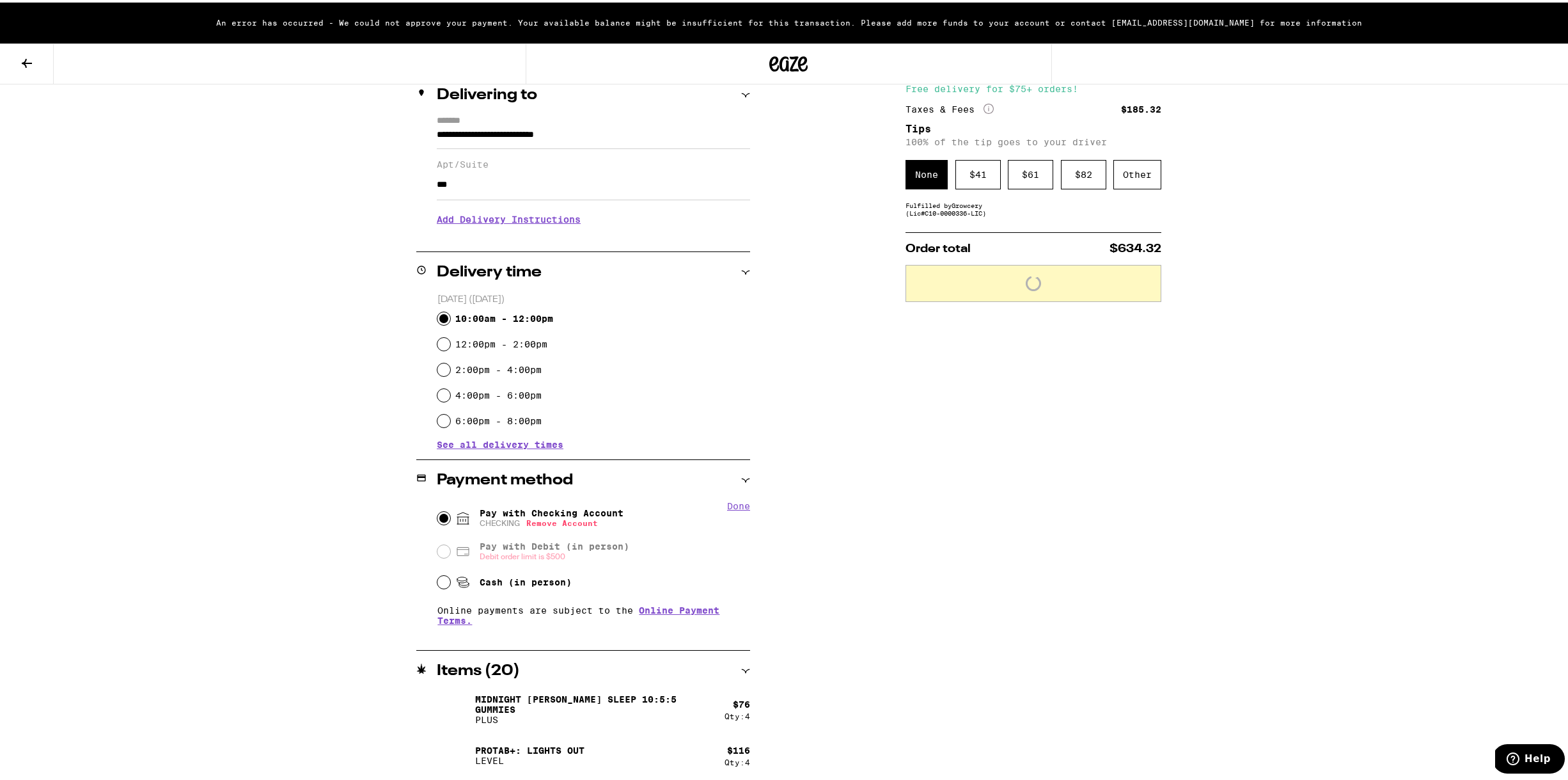
scroll to position [299, 0]
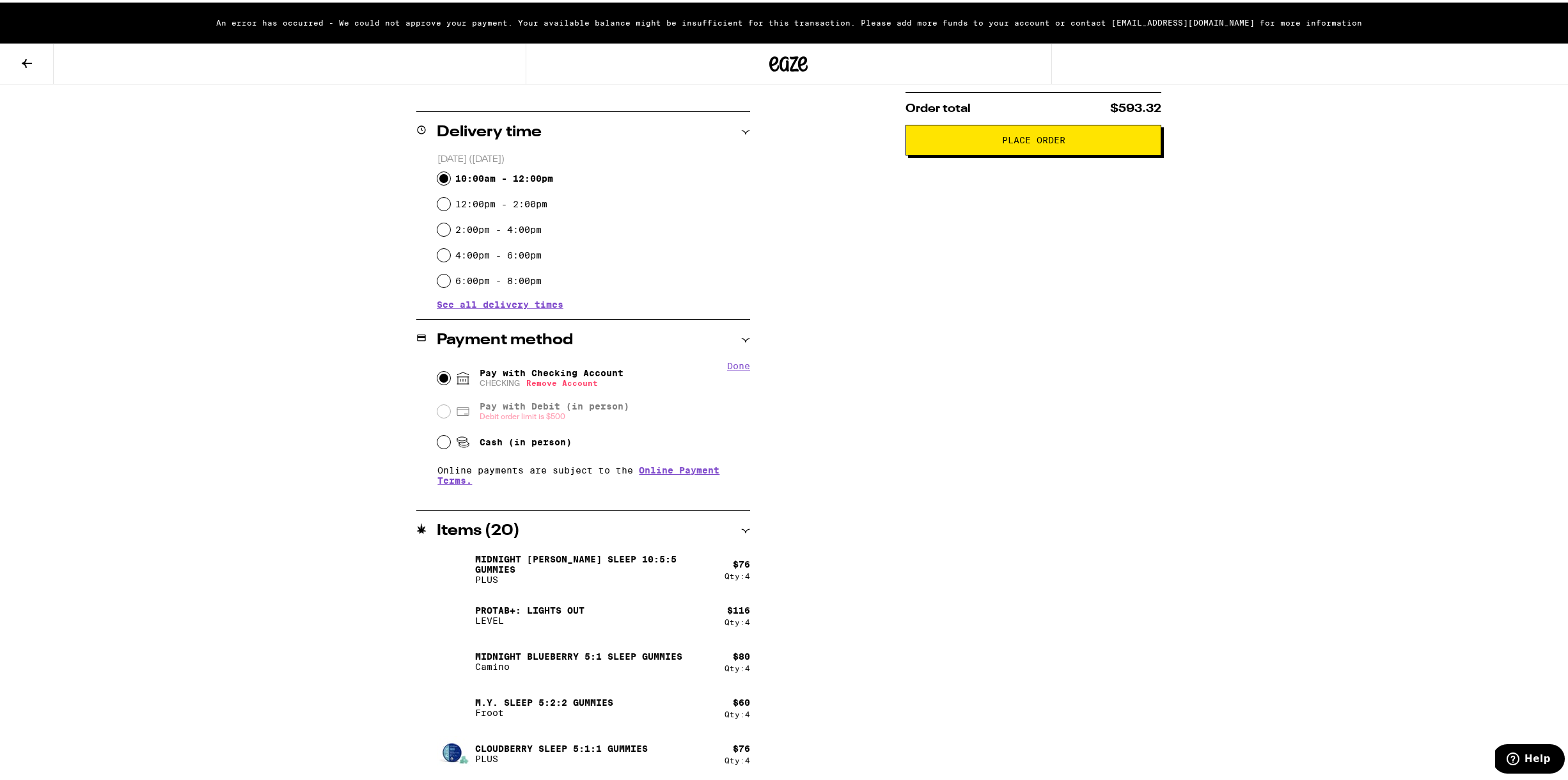
click at [1130, 142] on span "Place Order" at bounding box center [1034, 137] width 234 height 9
